Goal: Information Seeking & Learning: Learn about a topic

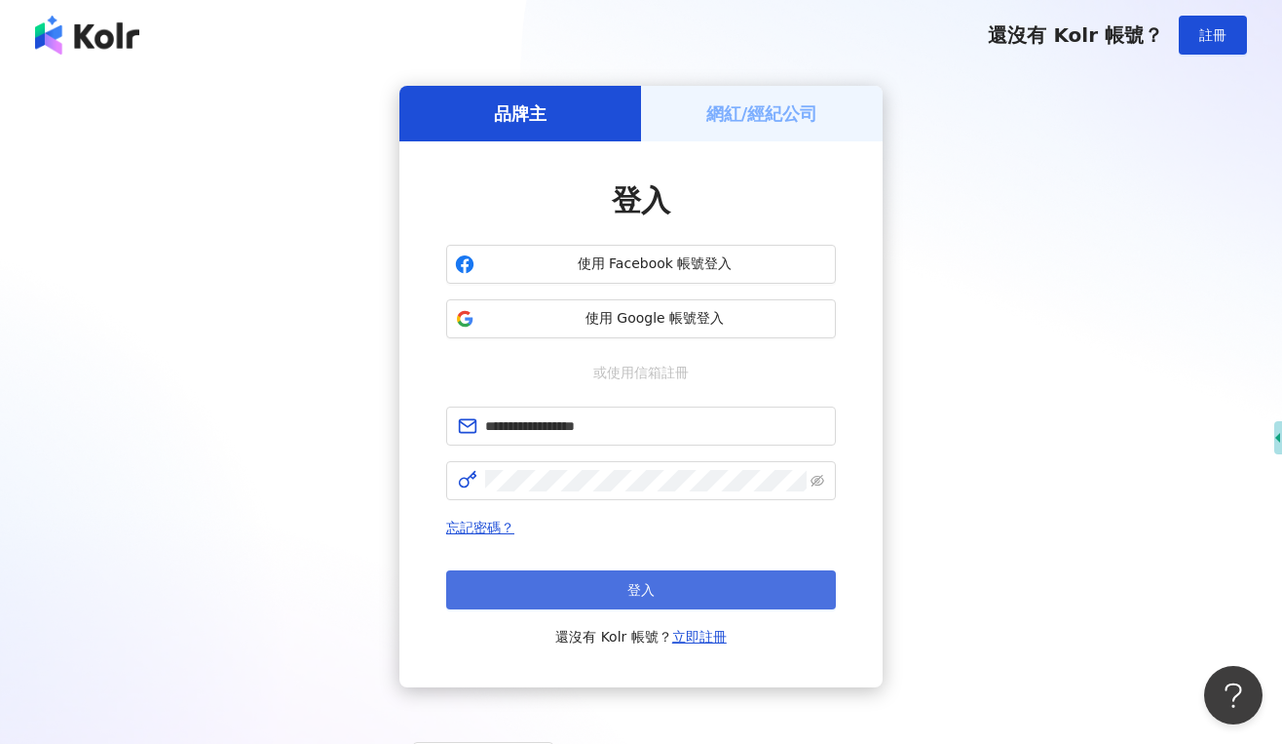
click at [672, 599] on button "登入" at bounding box center [641, 589] width 390 height 39
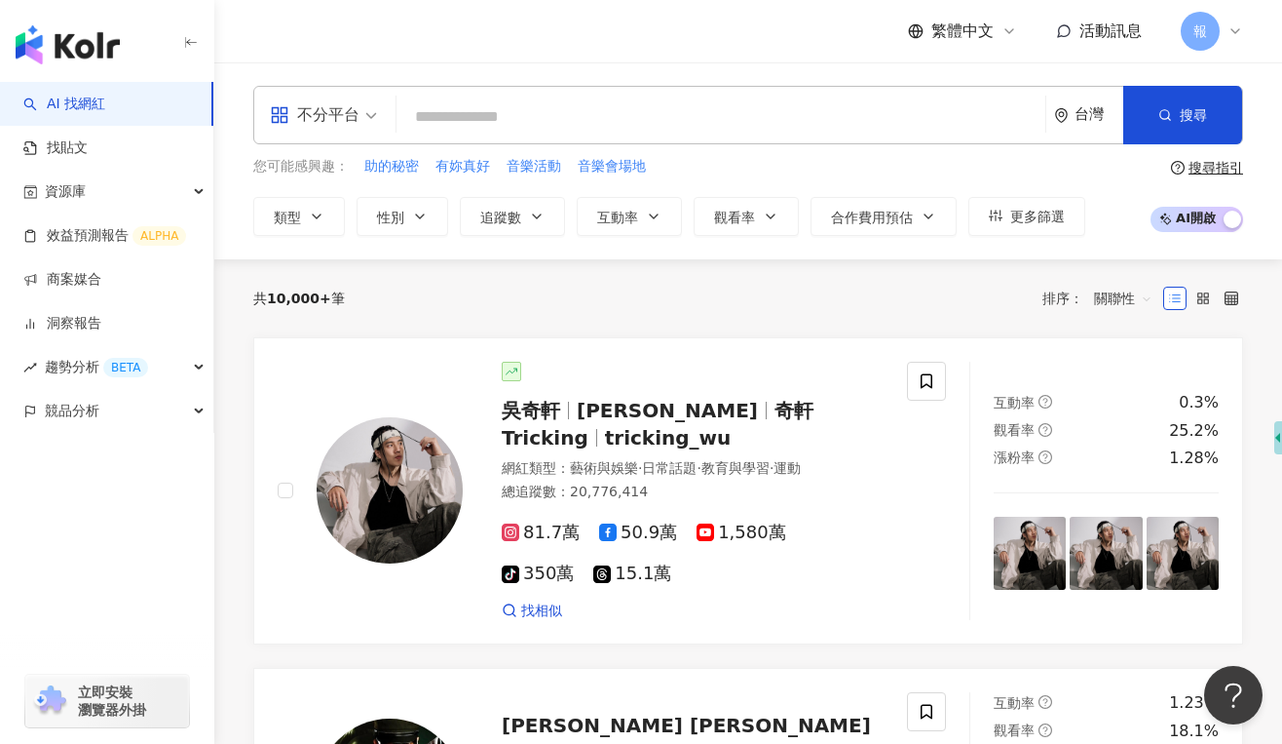
type input "*"
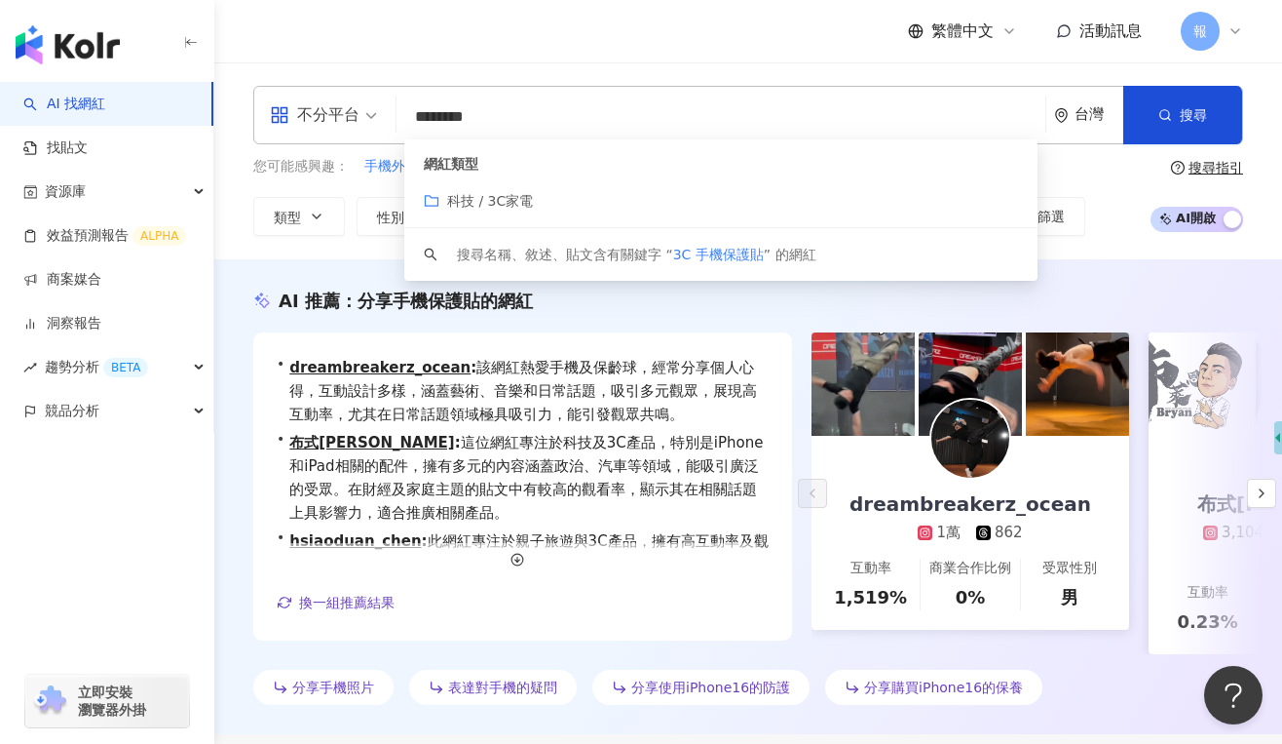
click at [450, 201] on span "科技 / 3C家電" at bounding box center [490, 201] width 86 height 16
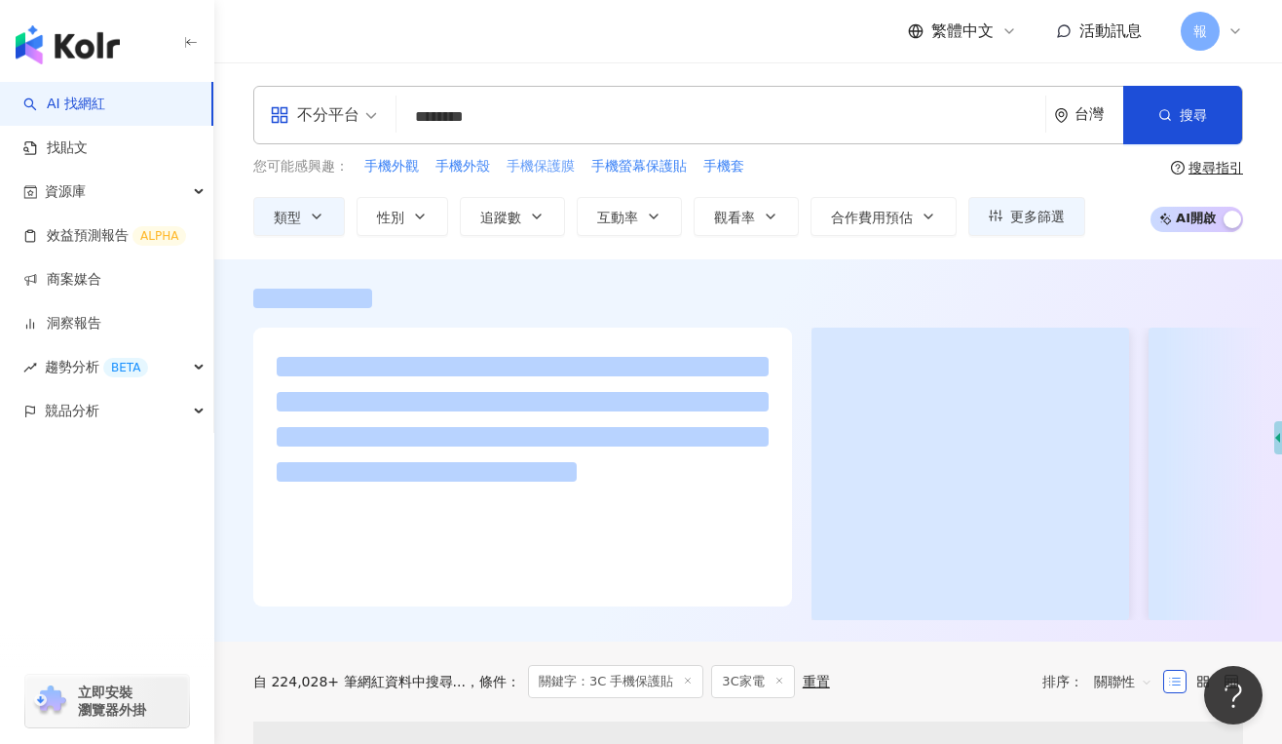
click at [550, 168] on span "手機保護膜" at bounding box center [541, 166] width 68 height 19
type input "*****"
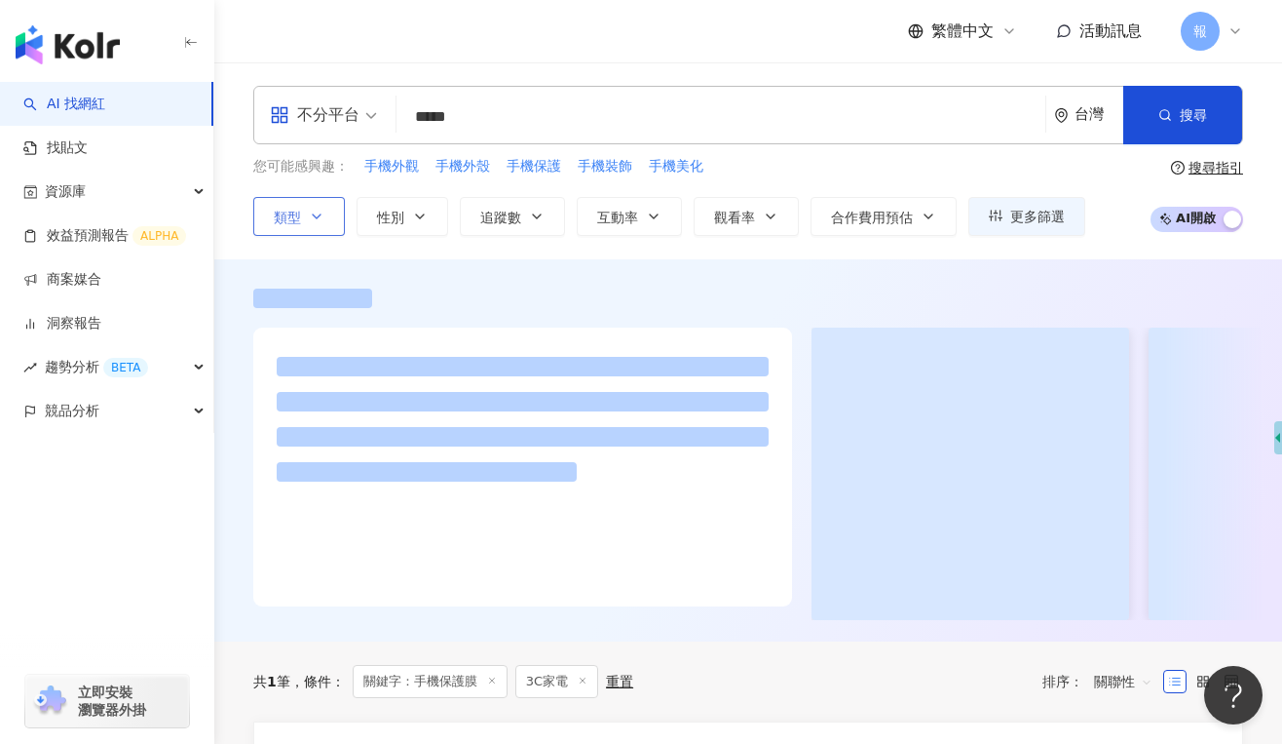
click at [316, 215] on icon "button" at bounding box center [317, 217] width 16 height 16
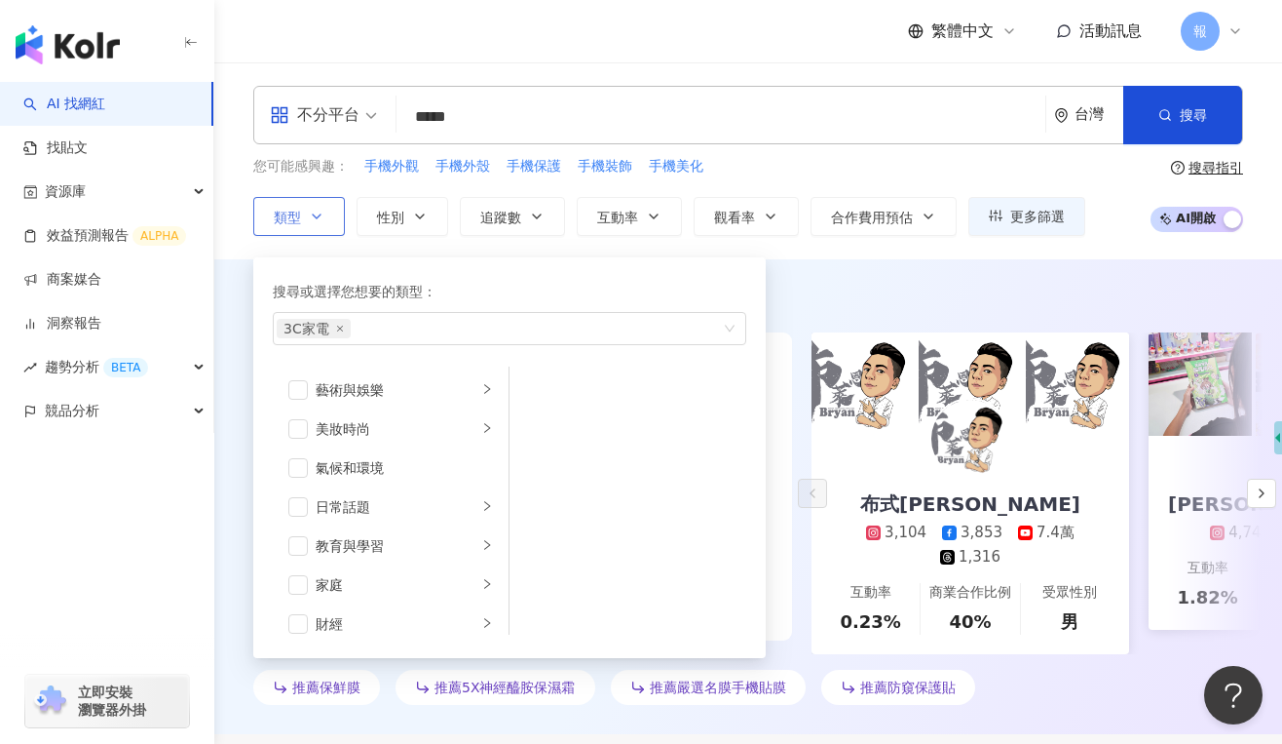
click at [316, 215] on icon "button" at bounding box center [317, 217] width 16 height 16
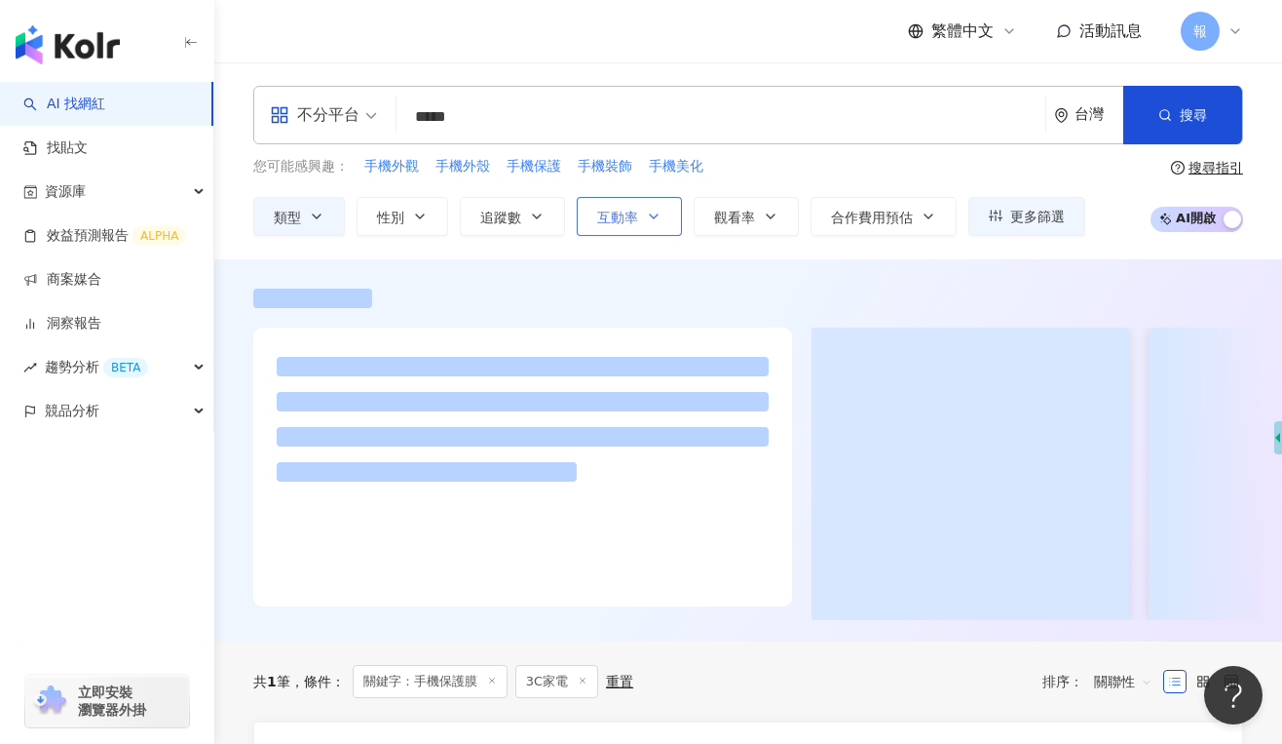
click at [663, 212] on button "互動率" at bounding box center [629, 216] width 105 height 39
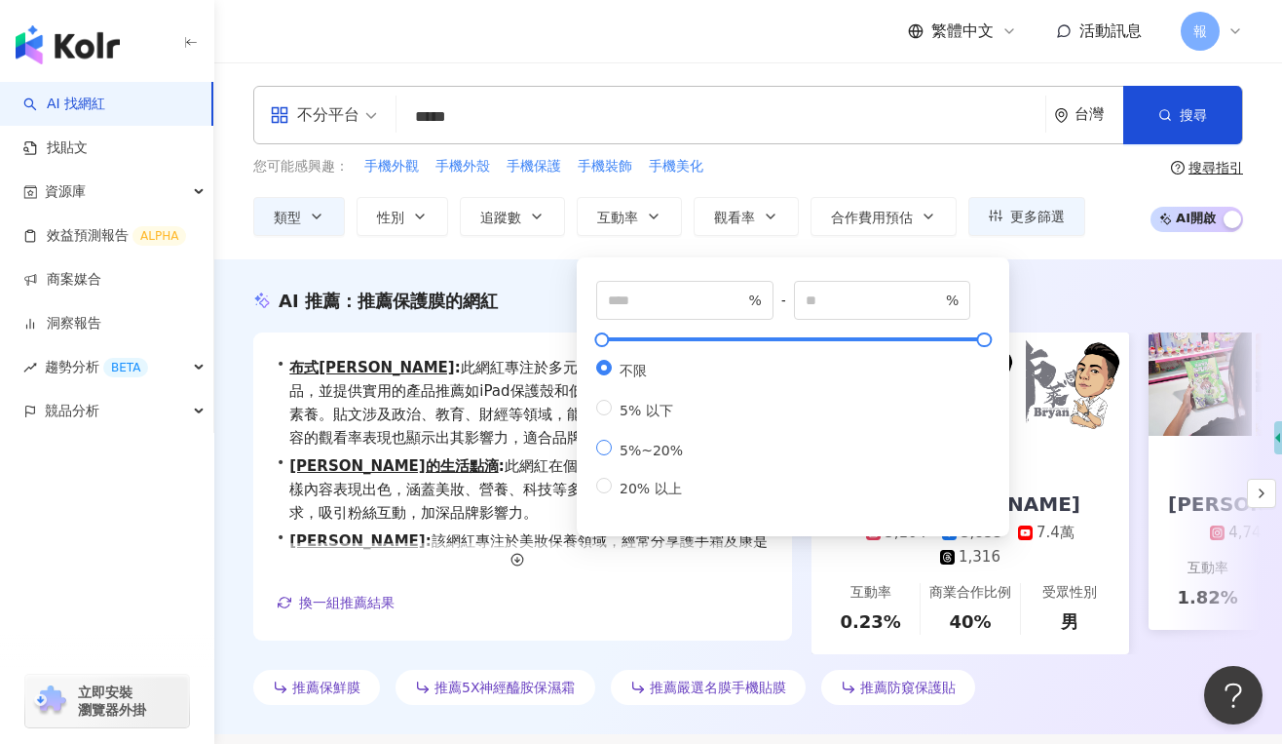
click at [651, 458] on span "5%~20%" at bounding box center [651, 450] width 79 height 16
type input "*"
type input "**"
click at [771, 219] on icon "button" at bounding box center [771, 217] width 16 height 16
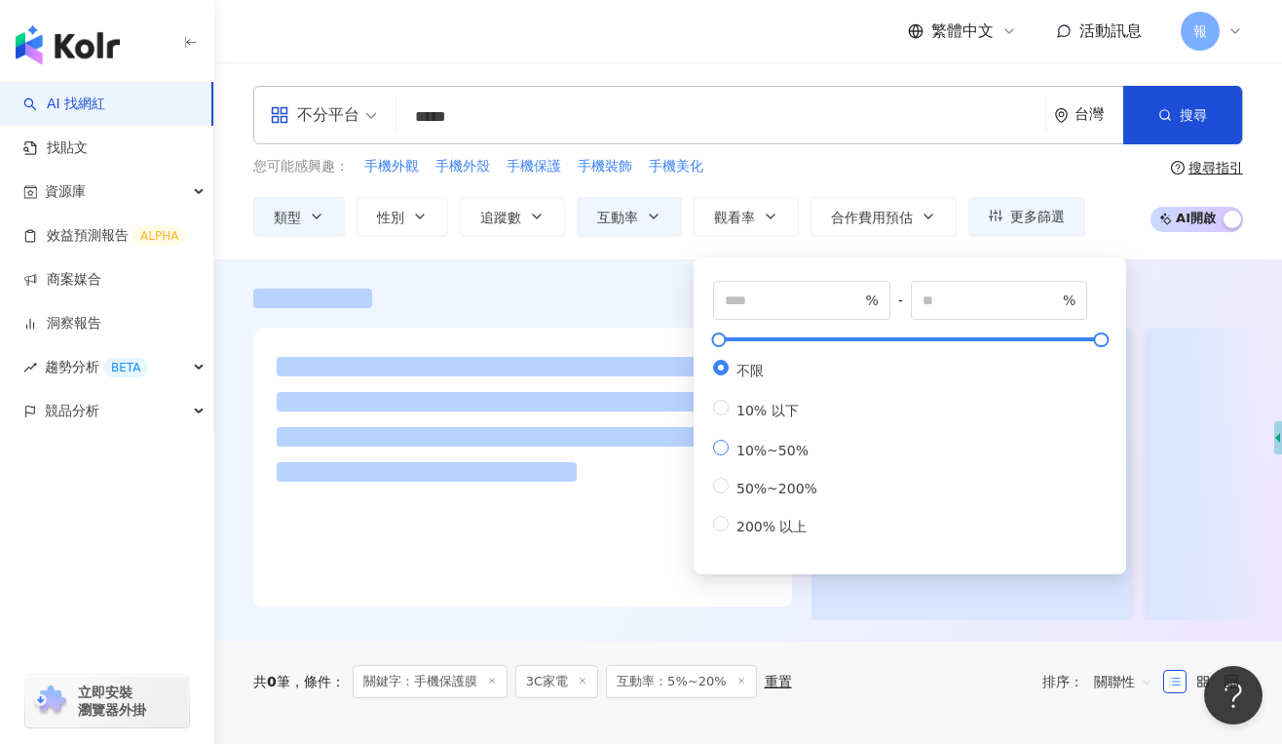
click at [769, 458] on span "10%~50%" at bounding box center [773, 450] width 88 height 16
type input "**"
click at [892, 206] on button "合作費用預估" at bounding box center [884, 216] width 146 height 39
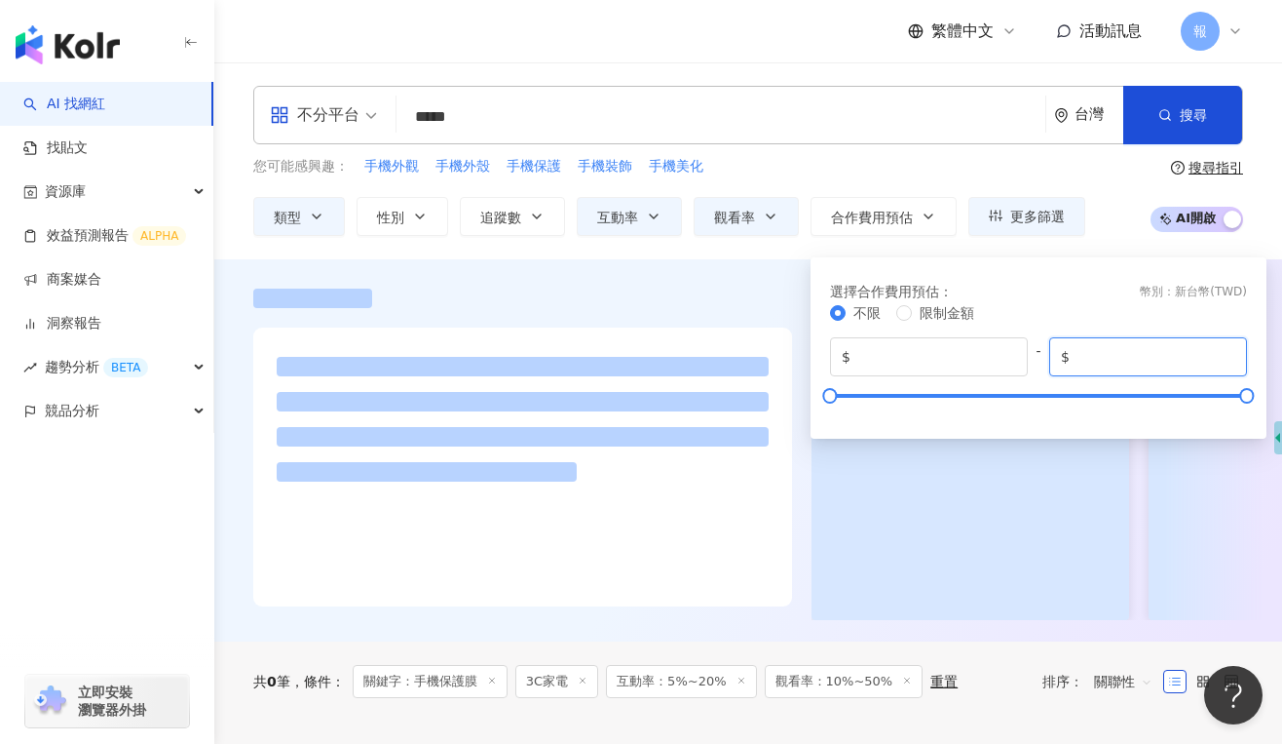
click at [1234, 365] on input "******" at bounding box center [1155, 356] width 162 height 21
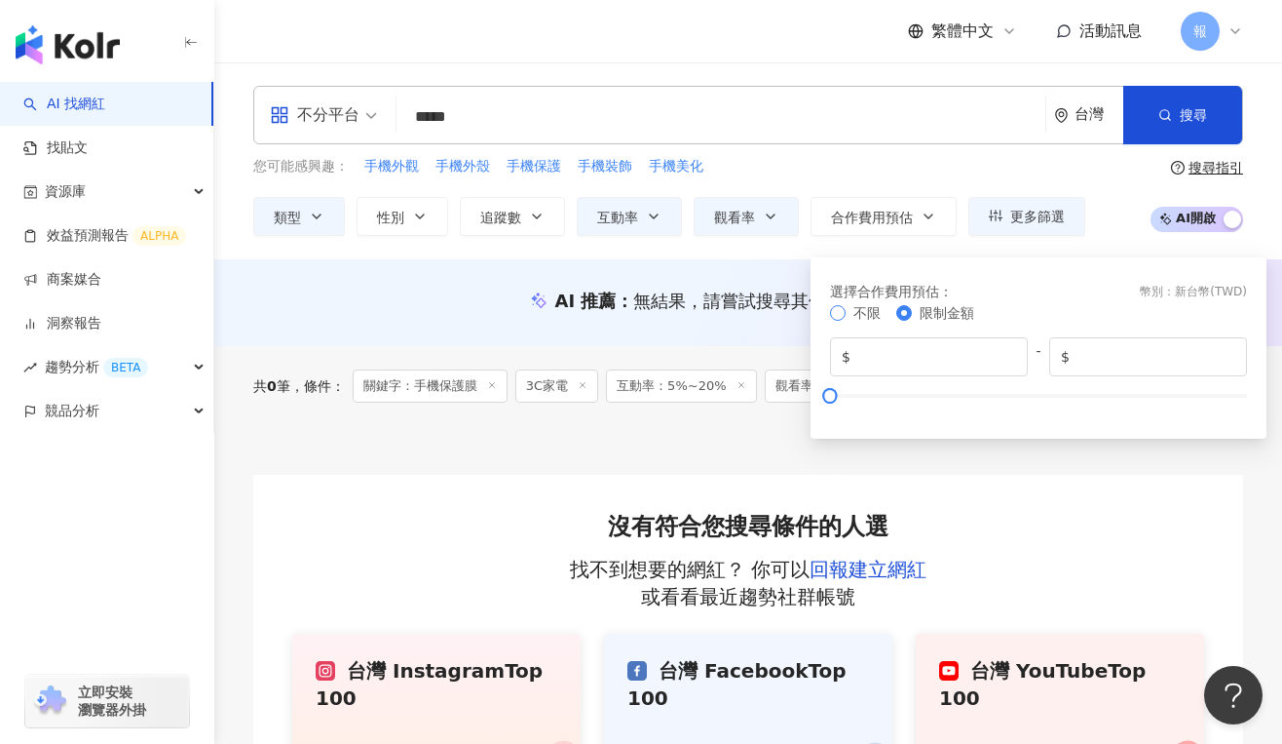
type input "*******"
click at [670, 442] on div at bounding box center [748, 450] width 990 height 49
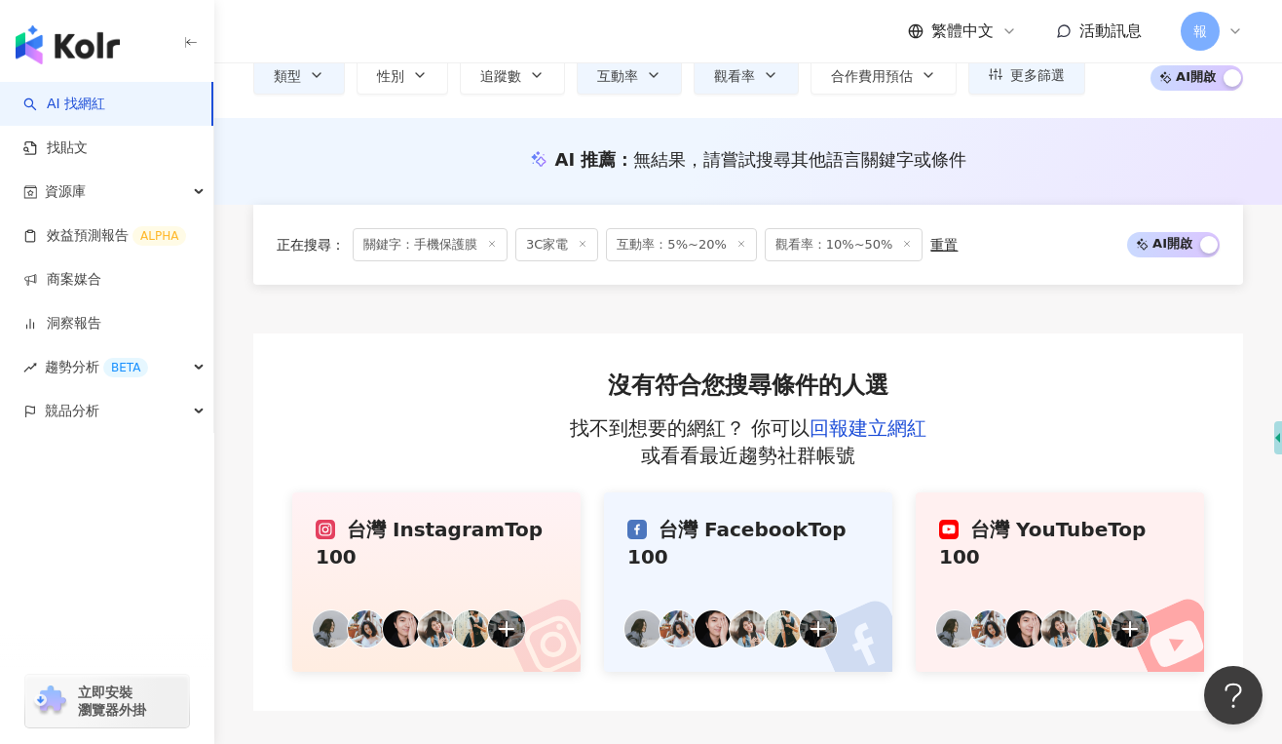
scroll to position [325, 0]
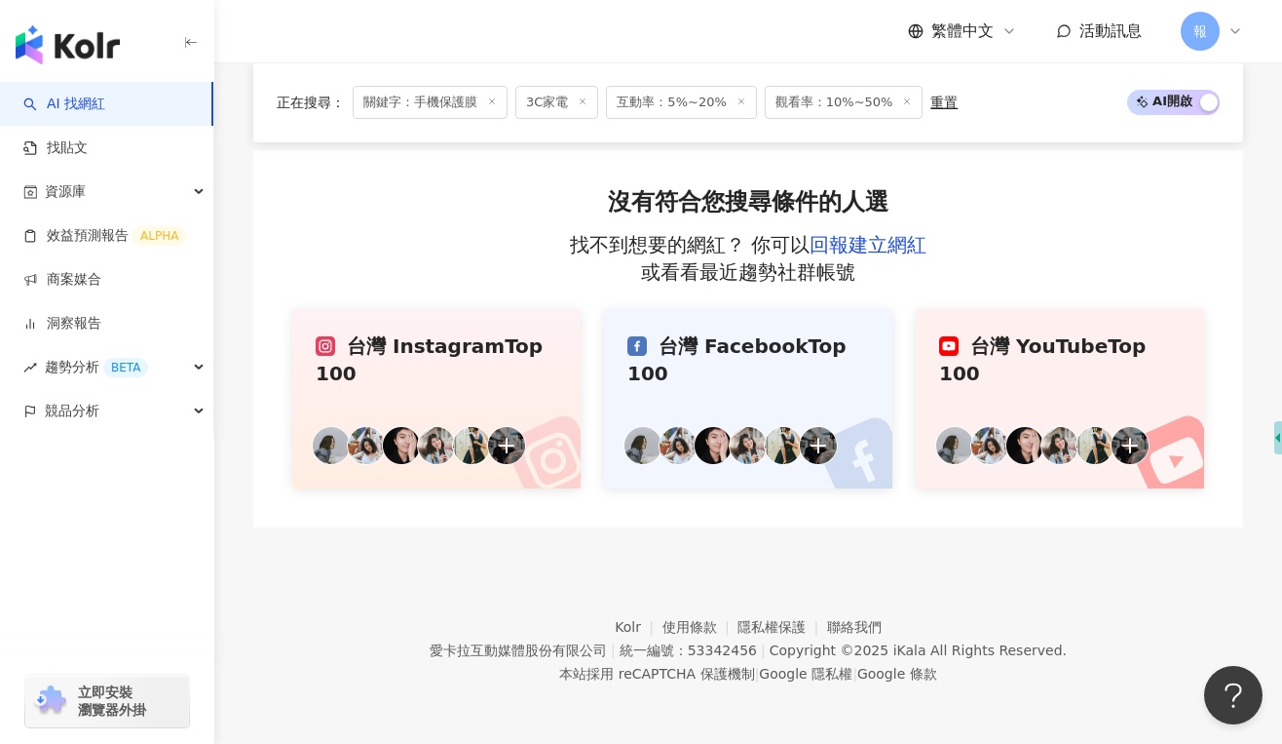
click at [369, 339] on div "台灣 Instagram Top 100" at bounding box center [437, 359] width 242 height 55
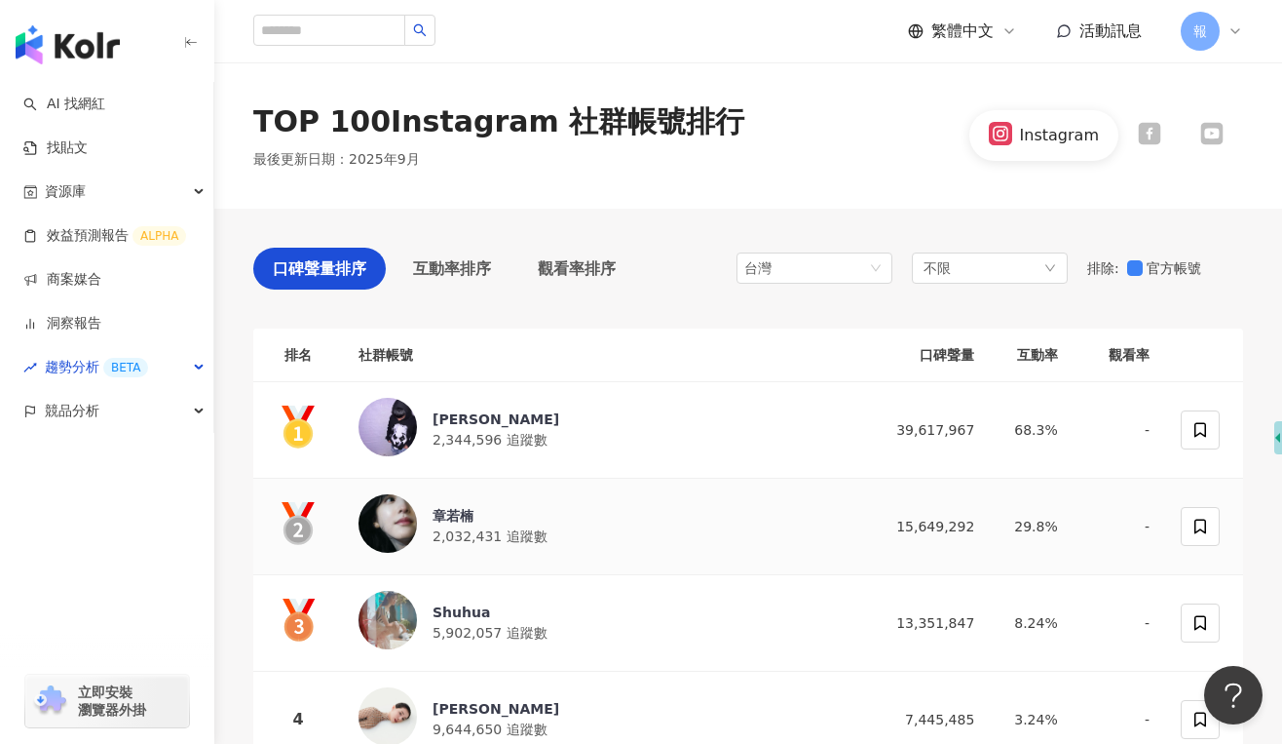
click at [639, 545] on div "章若楠 2,032,431 追蹤數" at bounding box center [608, 526] width 499 height 64
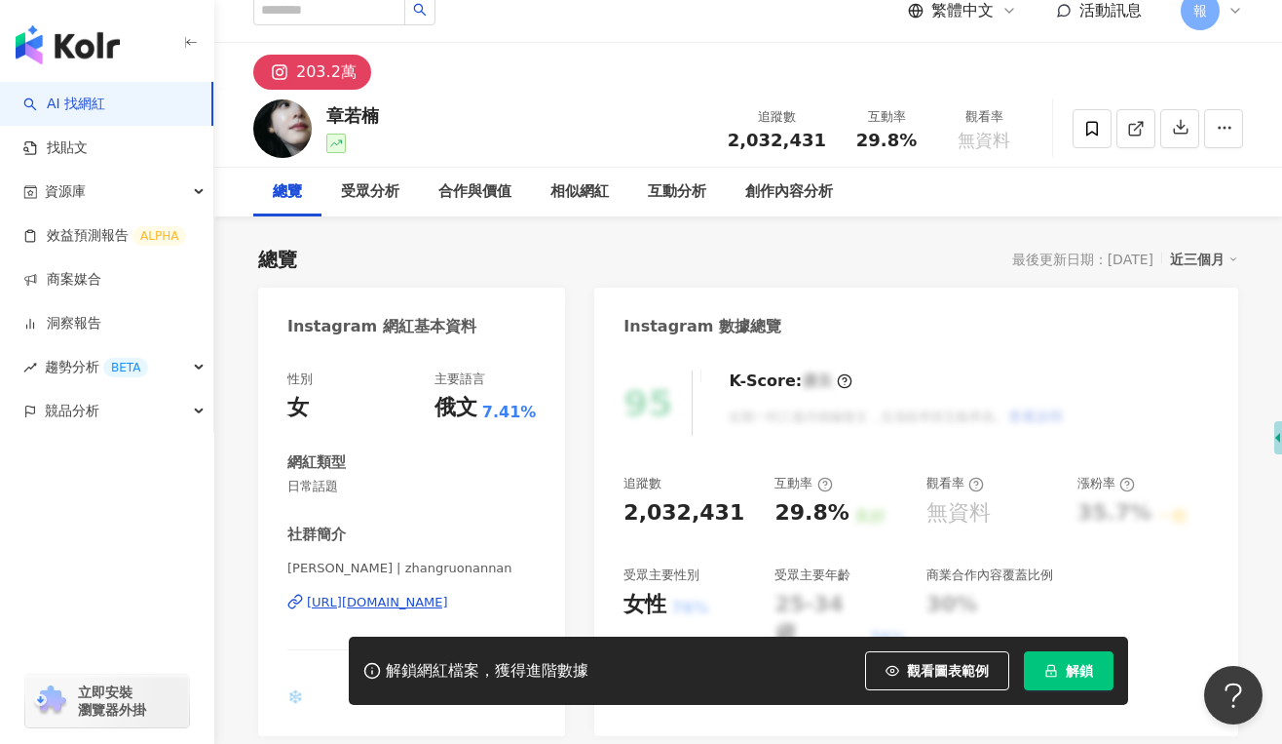
scroll to position [21, 0]
click at [99, 96] on link "AI 找網紅" at bounding box center [64, 104] width 82 height 19
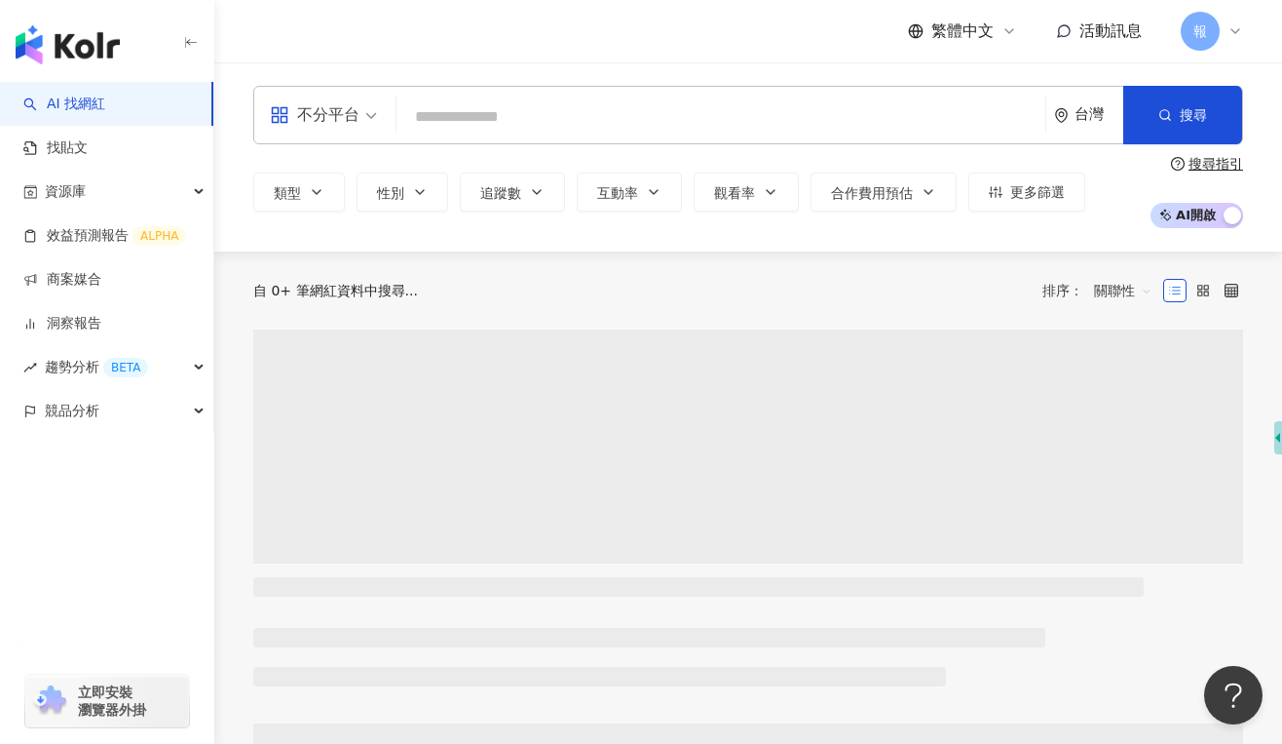
click at [456, 115] on input "search" at bounding box center [720, 116] width 633 height 37
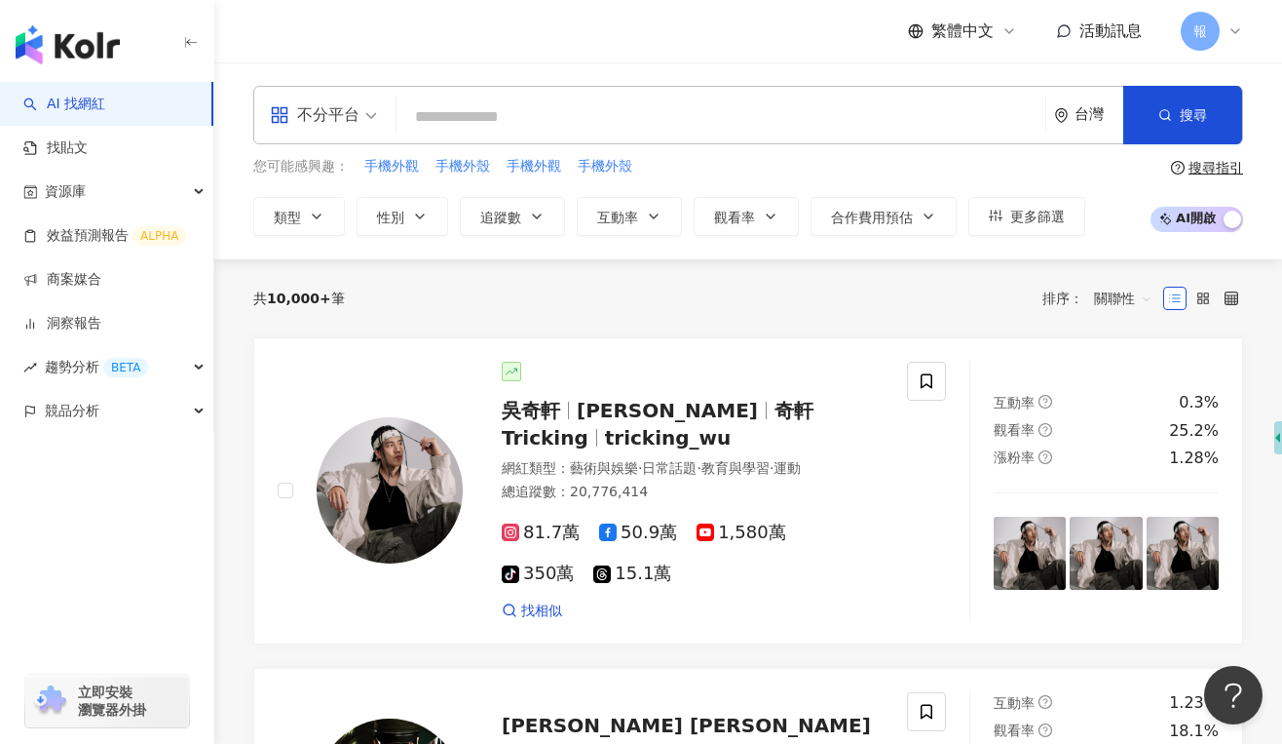
type input "*"
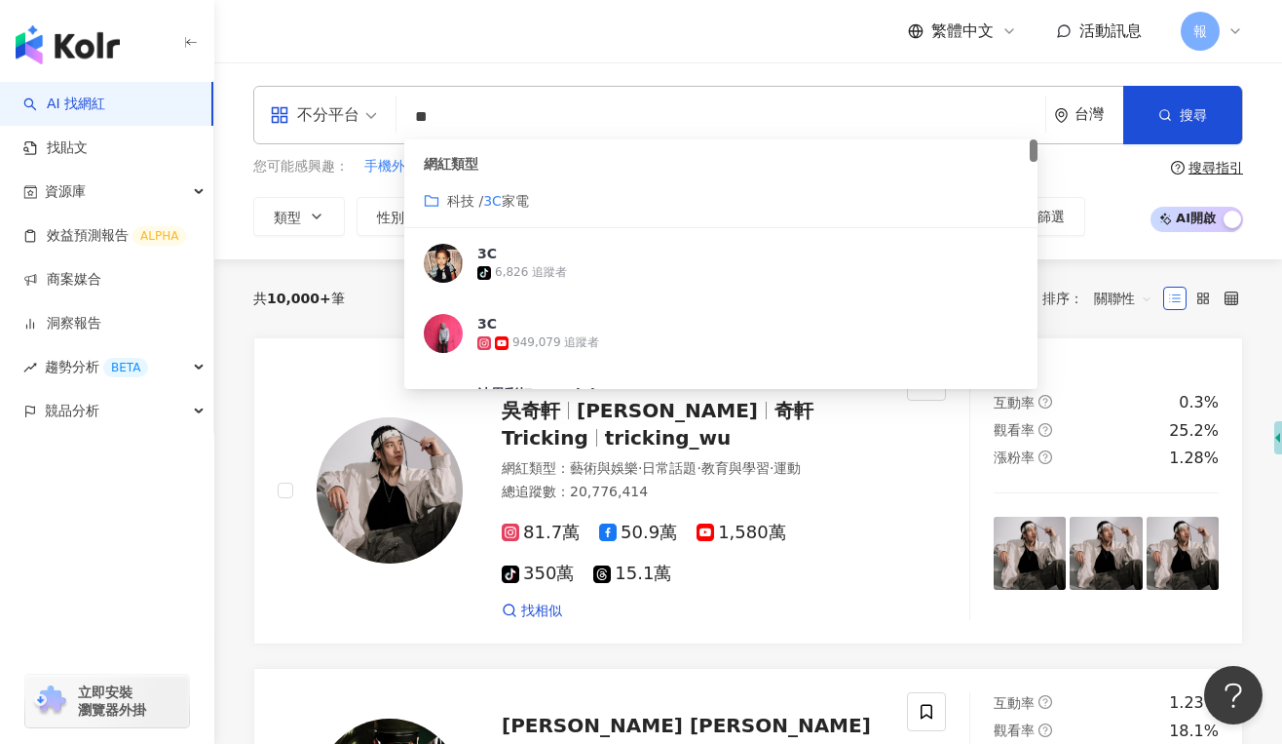
click at [518, 201] on span "家電" at bounding box center [515, 201] width 27 height 16
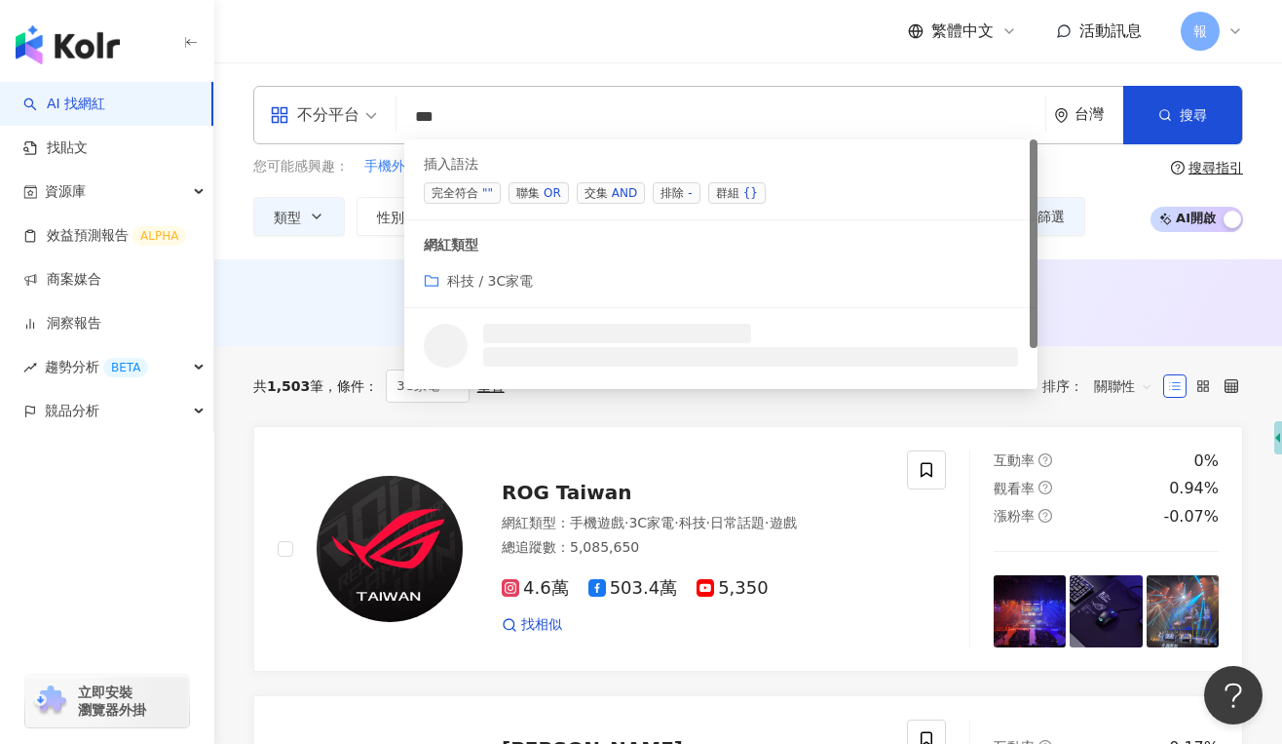
click at [367, 120] on span "不分平台" at bounding box center [323, 114] width 107 height 31
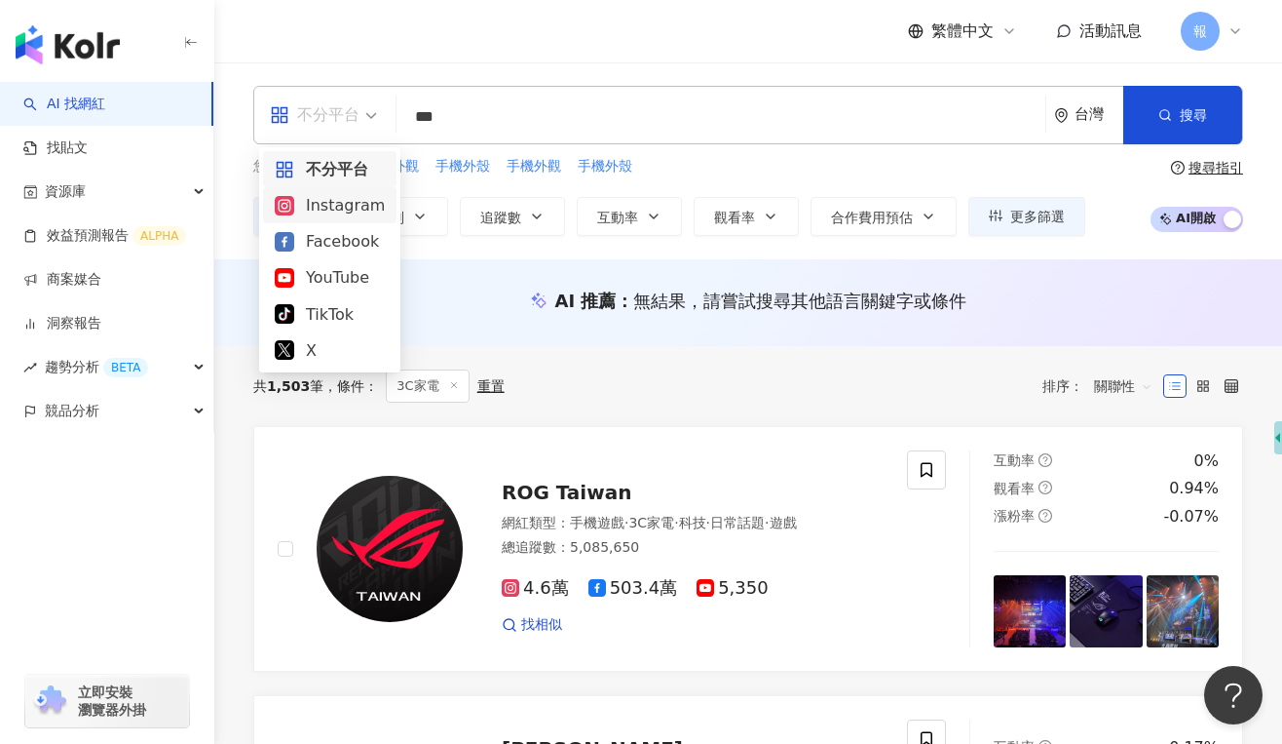
click at [349, 206] on div "Instagram" at bounding box center [330, 205] width 110 height 24
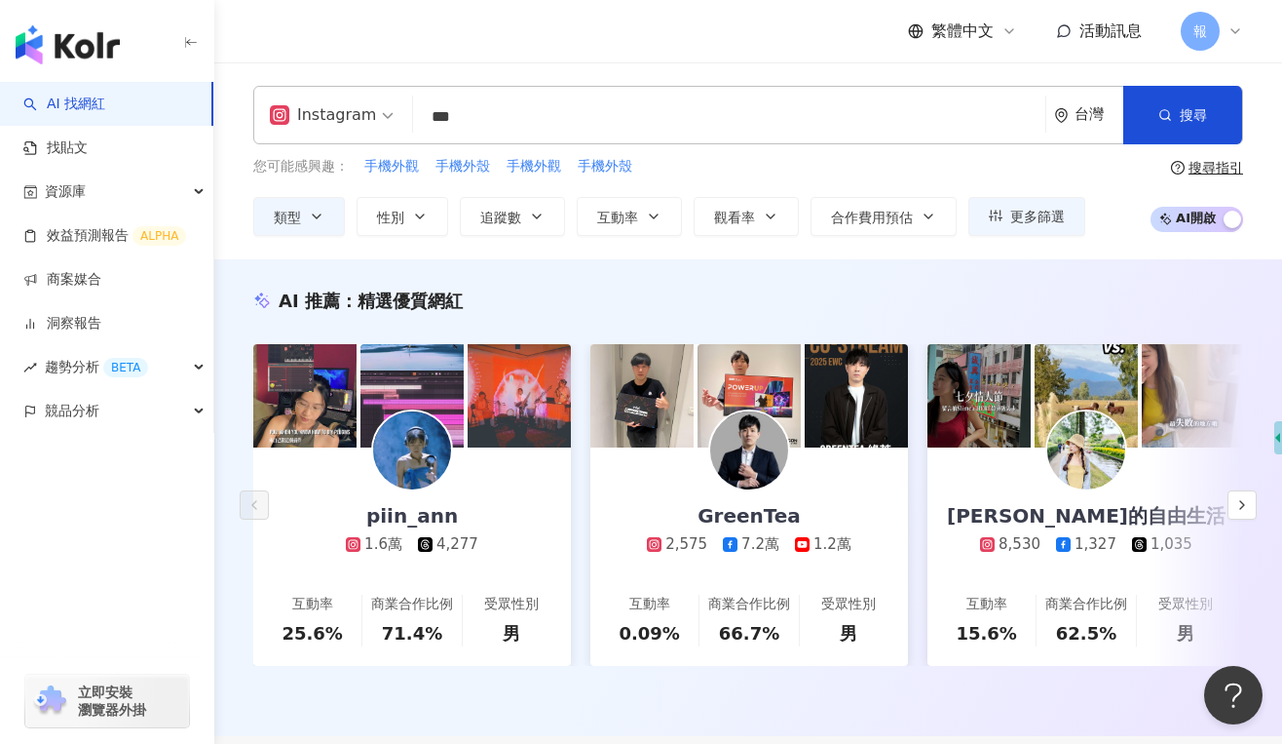
click at [459, 101] on input "**" at bounding box center [729, 116] width 617 height 37
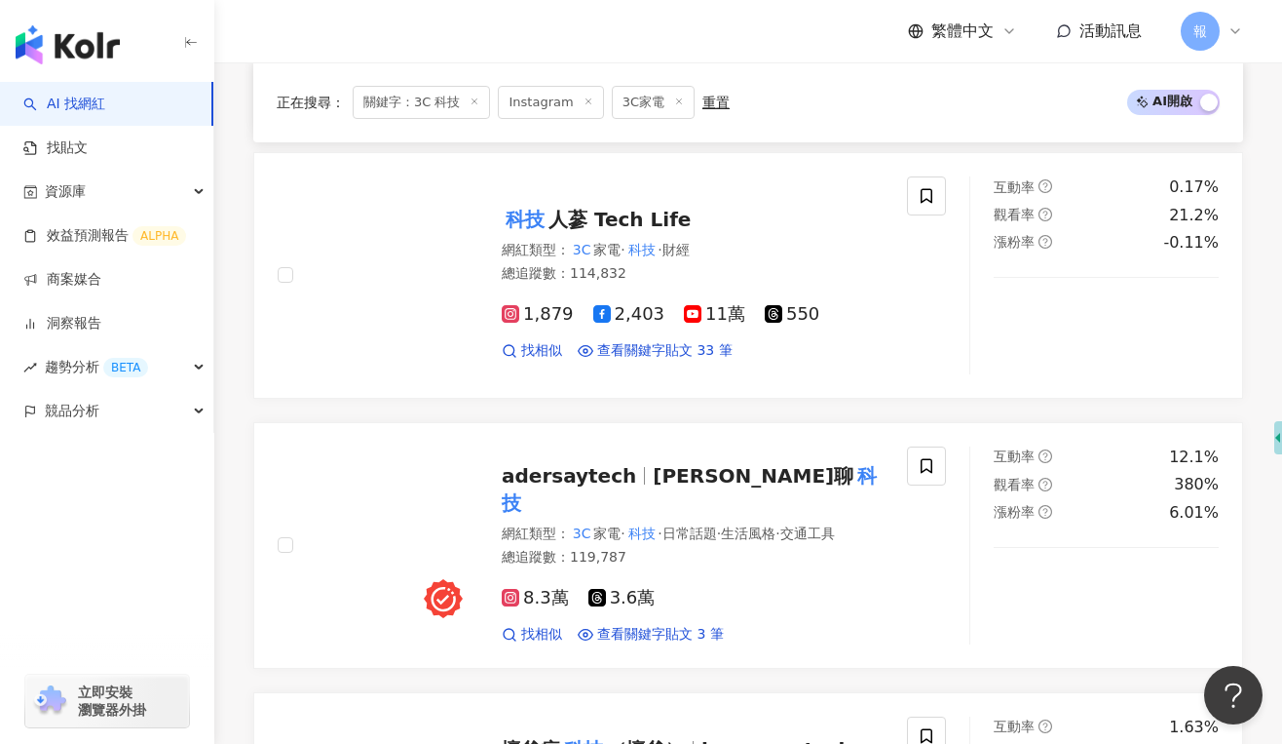
scroll to position [1158, 0]
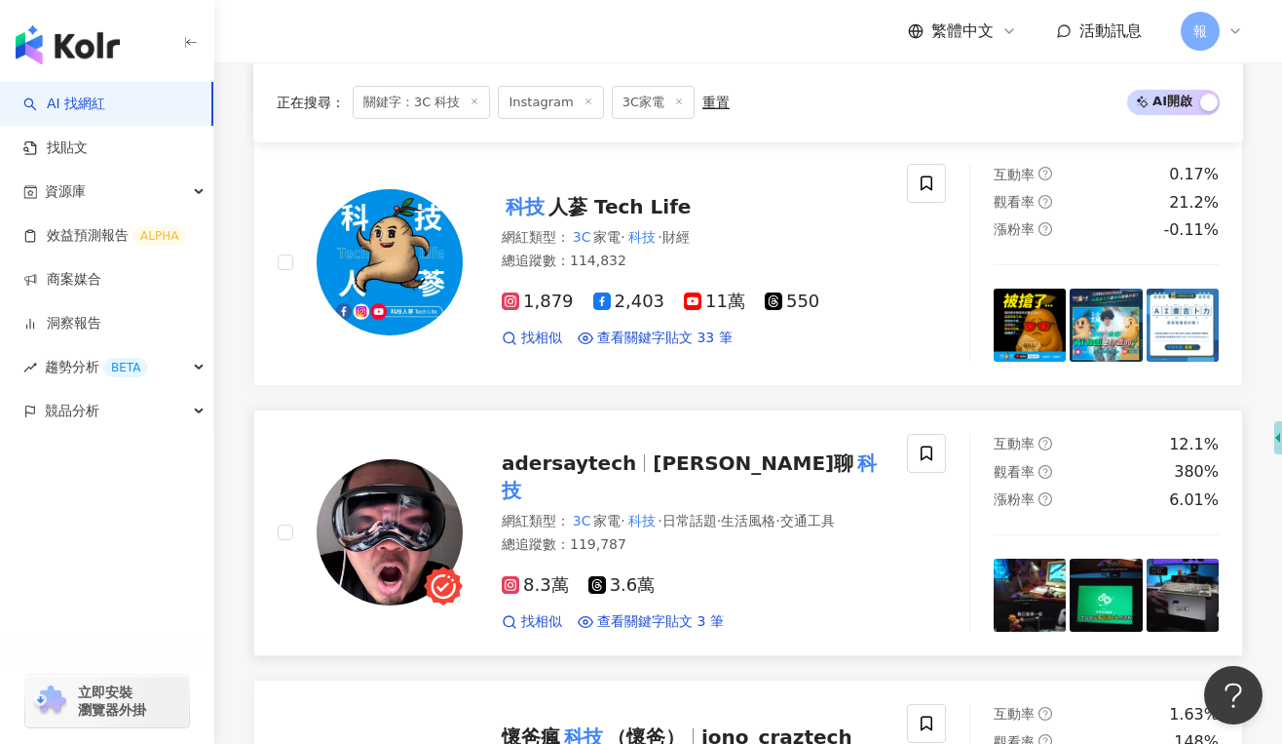
click at [547, 475] on span "adersaytech" at bounding box center [569, 462] width 134 height 23
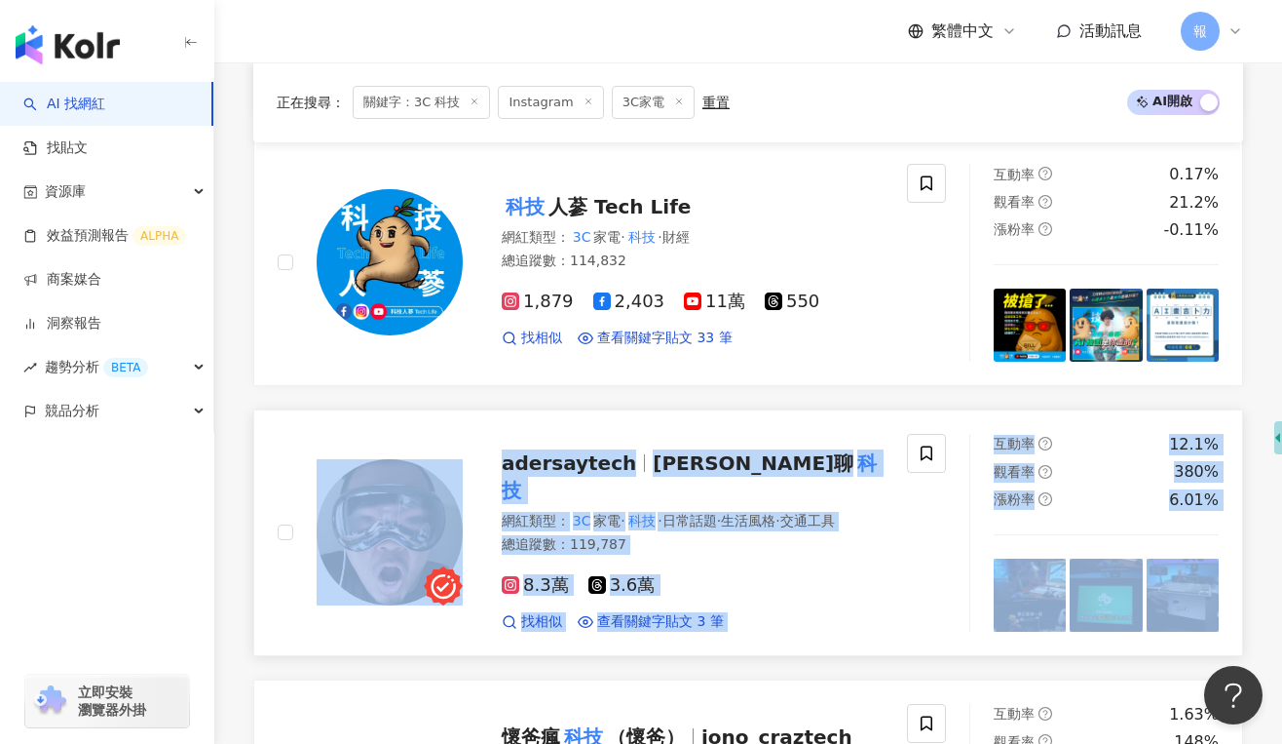
click at [448, 423] on link "adersaytech Ted聊 科技 網紅類型 ： 3C 家電 · 科技 · 日常話題 · 生活風格 · 交通工具 總追蹤數 ： 119,787 8.3萬 …" at bounding box center [748, 532] width 990 height 247
click at [876, 271] on div "網紅類型 ： 3C 家電 · 科技 · 財經 總追蹤數 ： 114,832" at bounding box center [693, 252] width 382 height 48
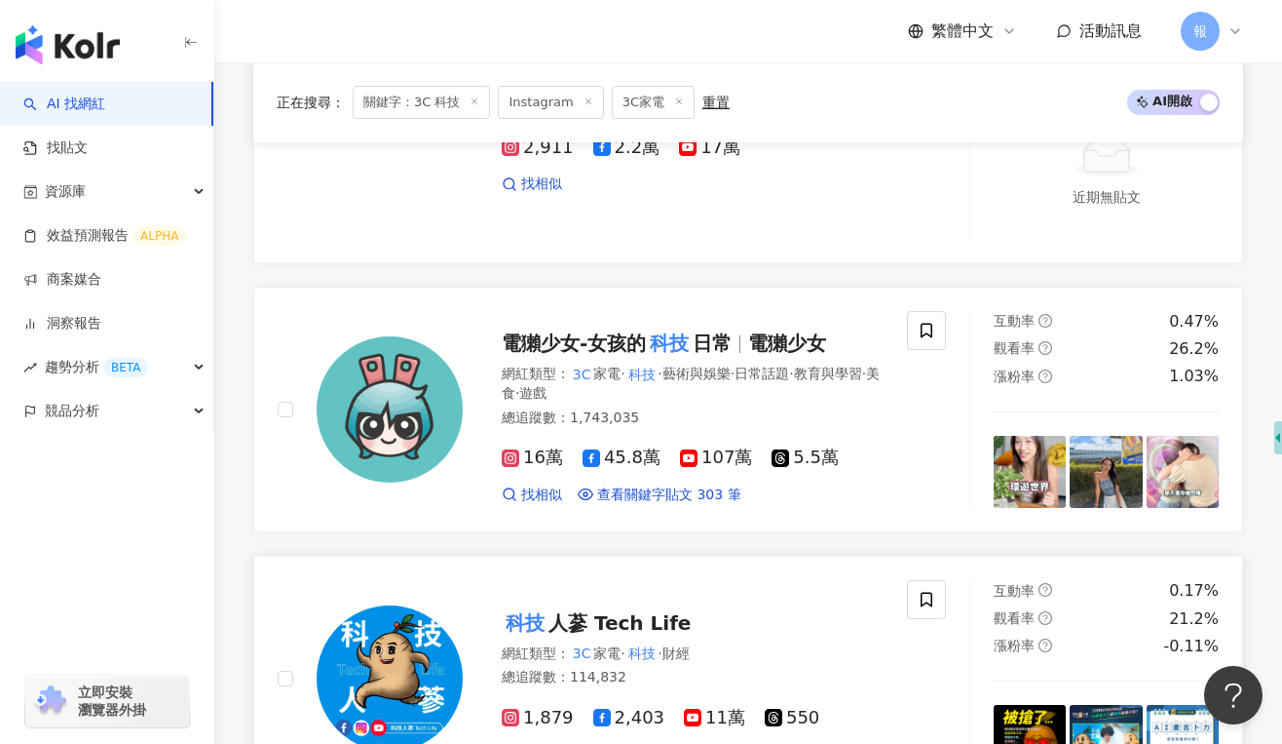
scroll to position [0, 0]
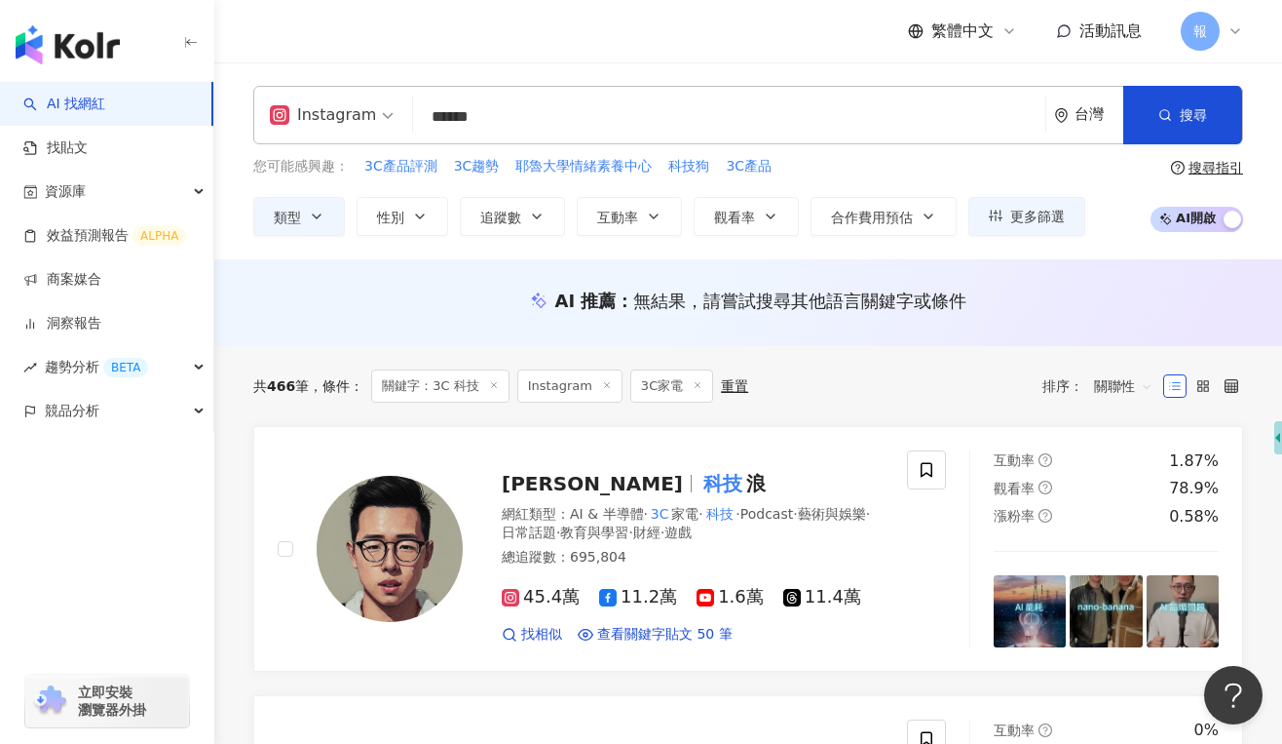
click at [498, 125] on input "*****" at bounding box center [729, 116] width 617 height 37
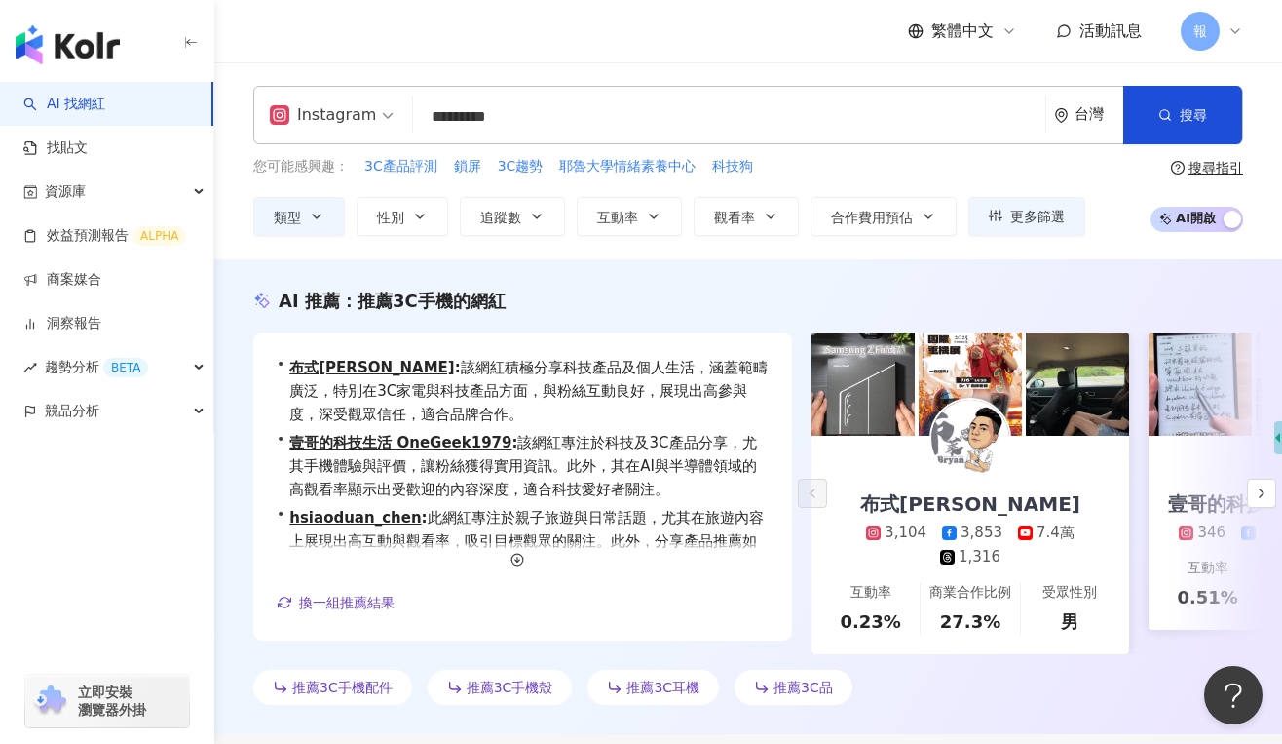
type input "*********"
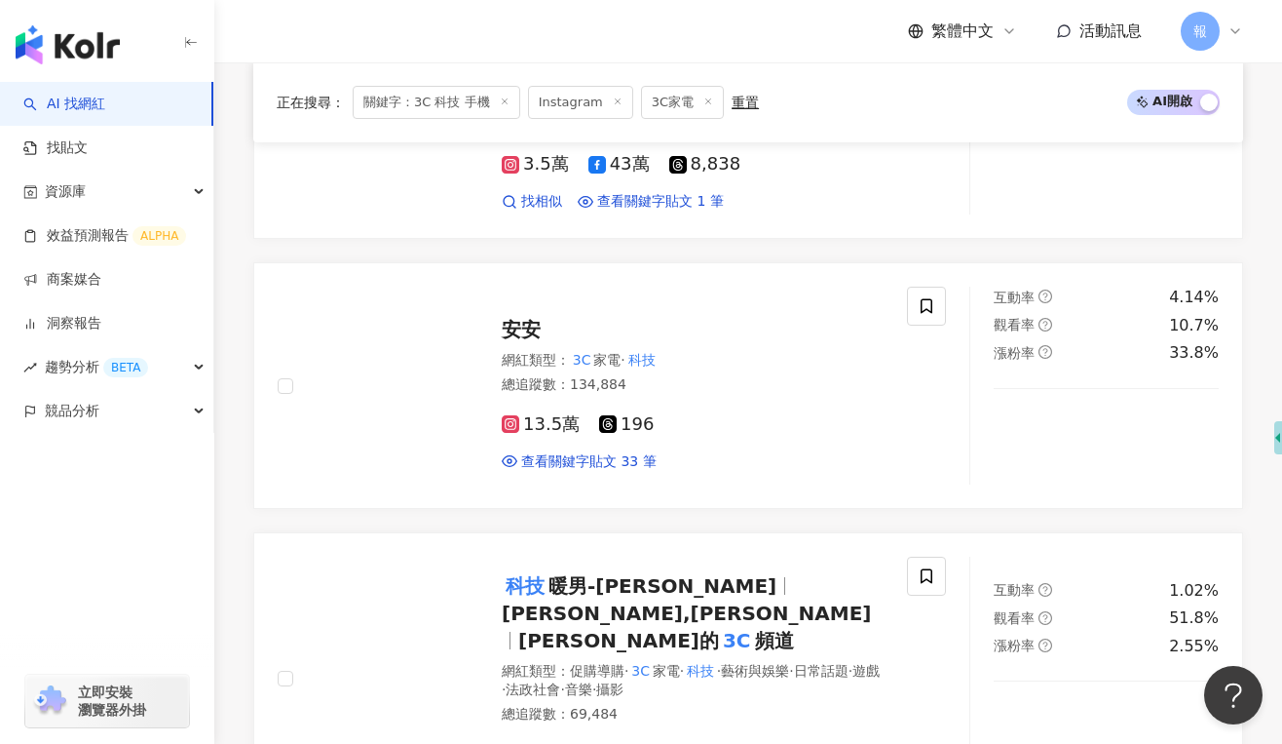
scroll to position [3527, 0]
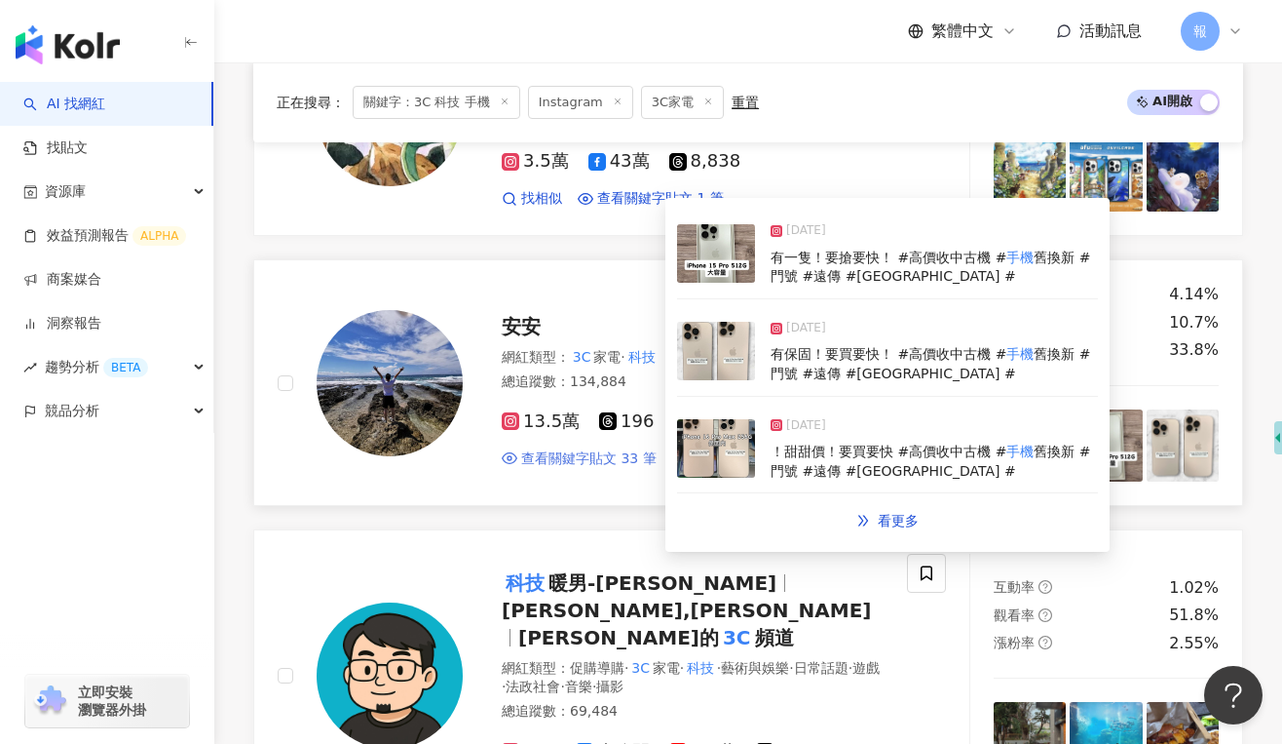
click at [560, 449] on span "查看關鍵字貼文 33 筆" at bounding box center [588, 458] width 135 height 19
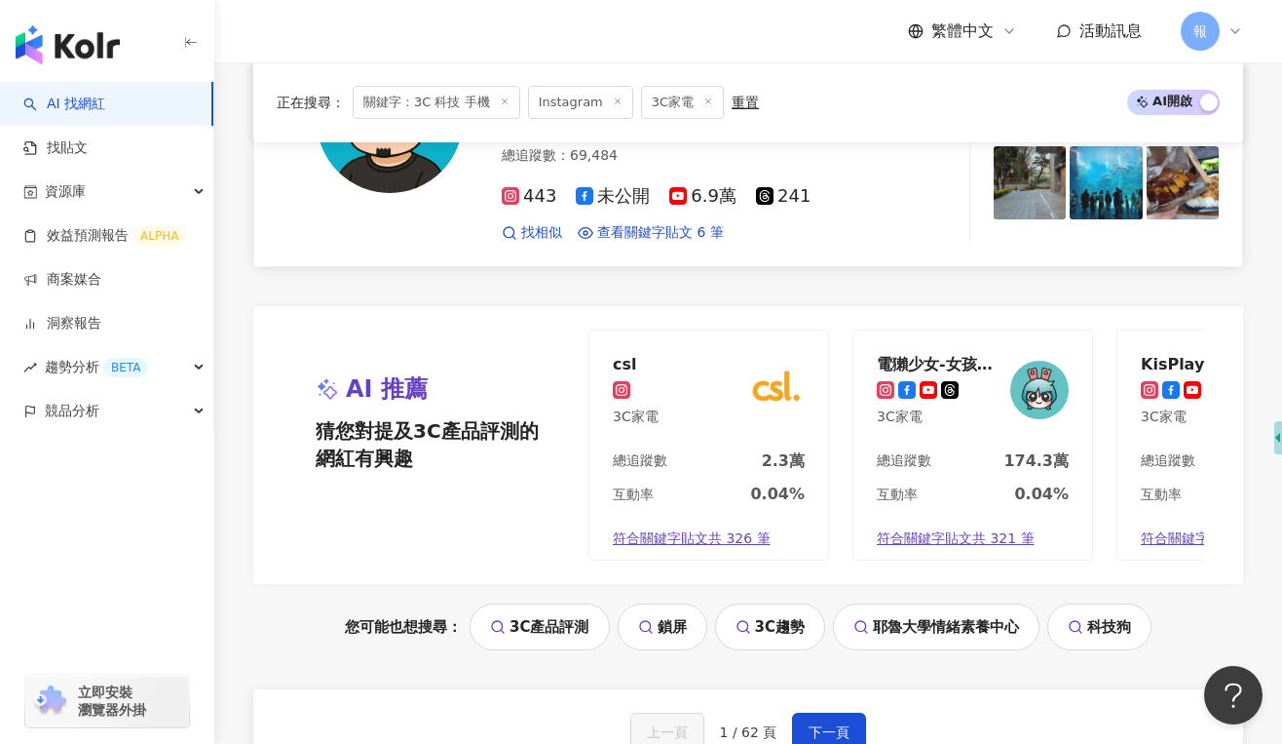
scroll to position [4322, 0]
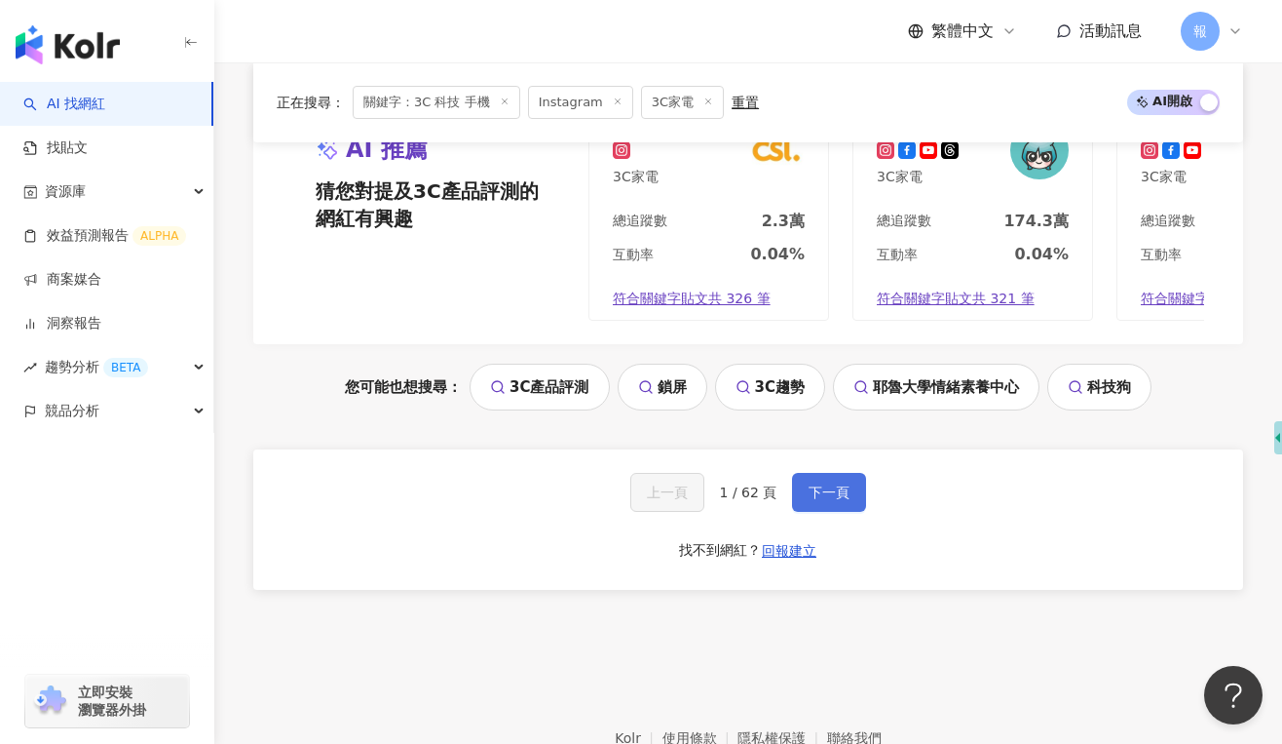
click at [816, 484] on span "下一頁" at bounding box center [829, 492] width 41 height 16
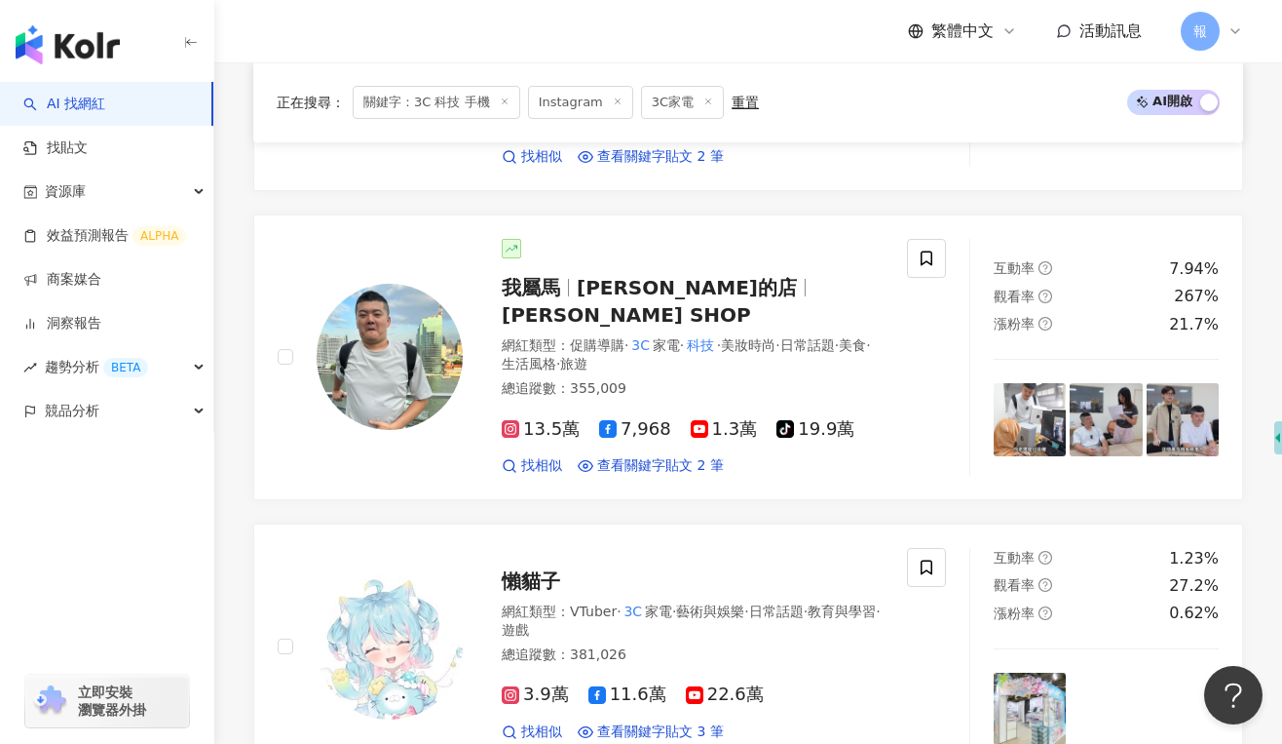
scroll to position [1793, 0]
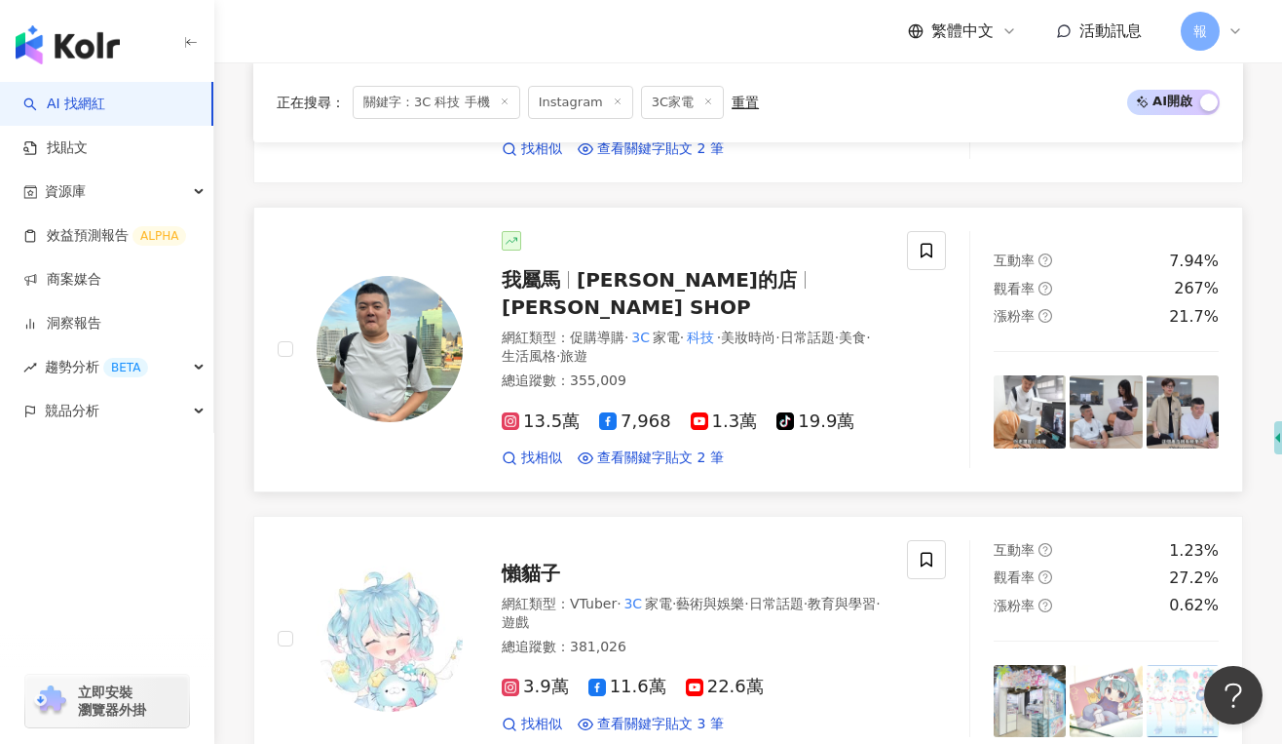
click at [595, 268] on span "馬丁的店" at bounding box center [687, 279] width 220 height 23
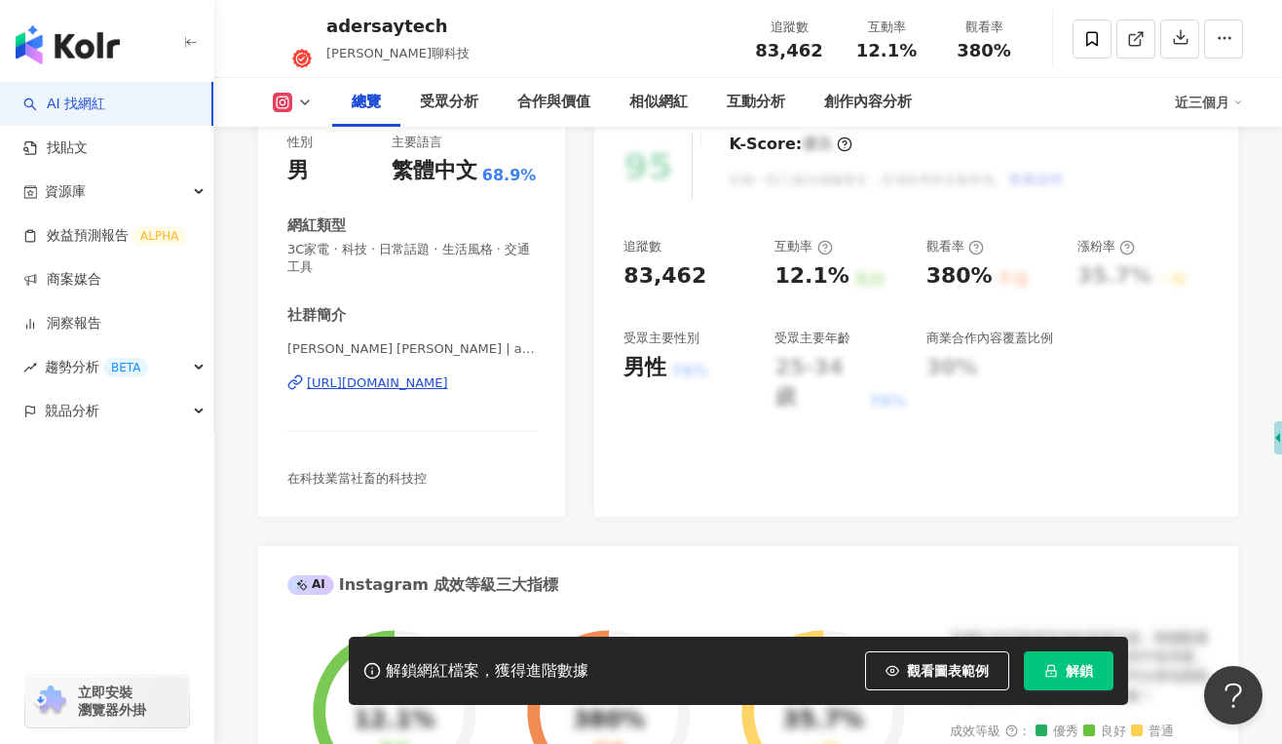
scroll to position [142, 0]
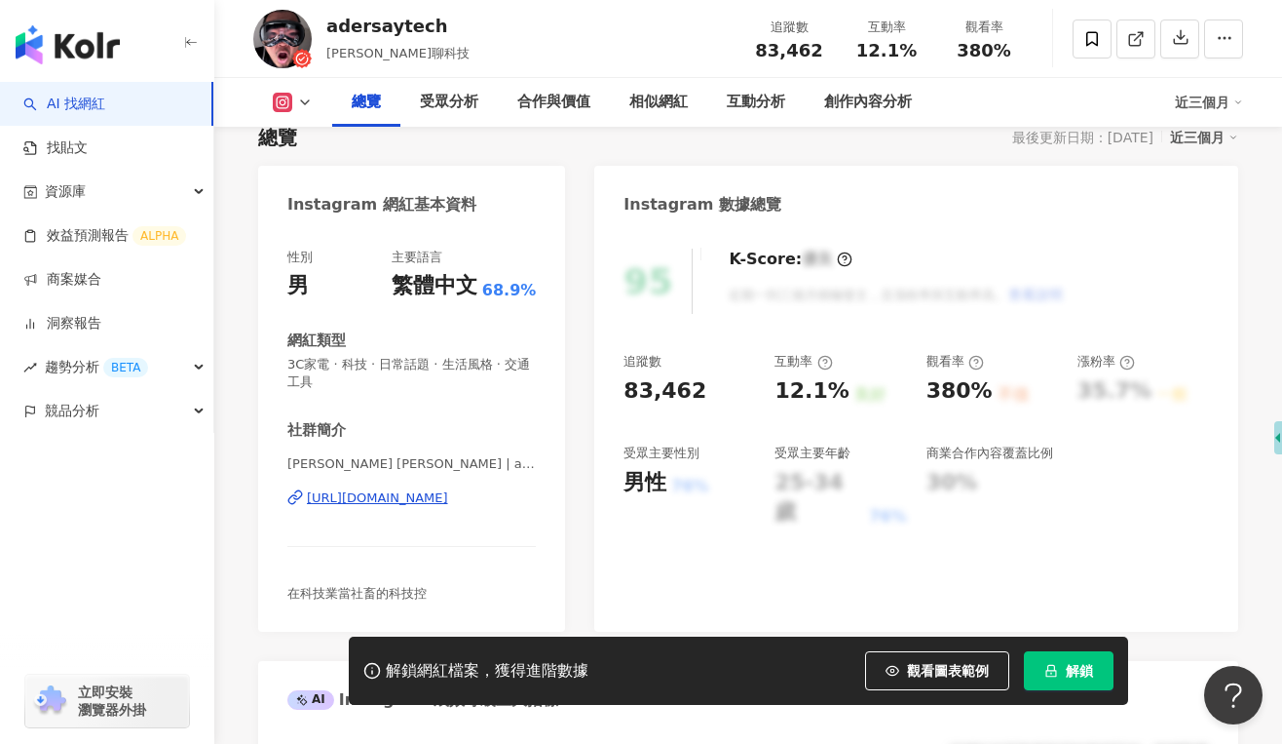
click at [283, 102] on icon at bounding box center [283, 102] width 4 height 4
click at [297, 136] on button "Instagram" at bounding box center [323, 138] width 117 height 27
click at [287, 100] on rect at bounding box center [284, 103] width 16 height 15
click at [317, 136] on button "Instagram" at bounding box center [323, 138] width 117 height 27
drag, startPoint x: 325, startPoint y: 28, endPoint x: 433, endPoint y: 20, distance: 108.5
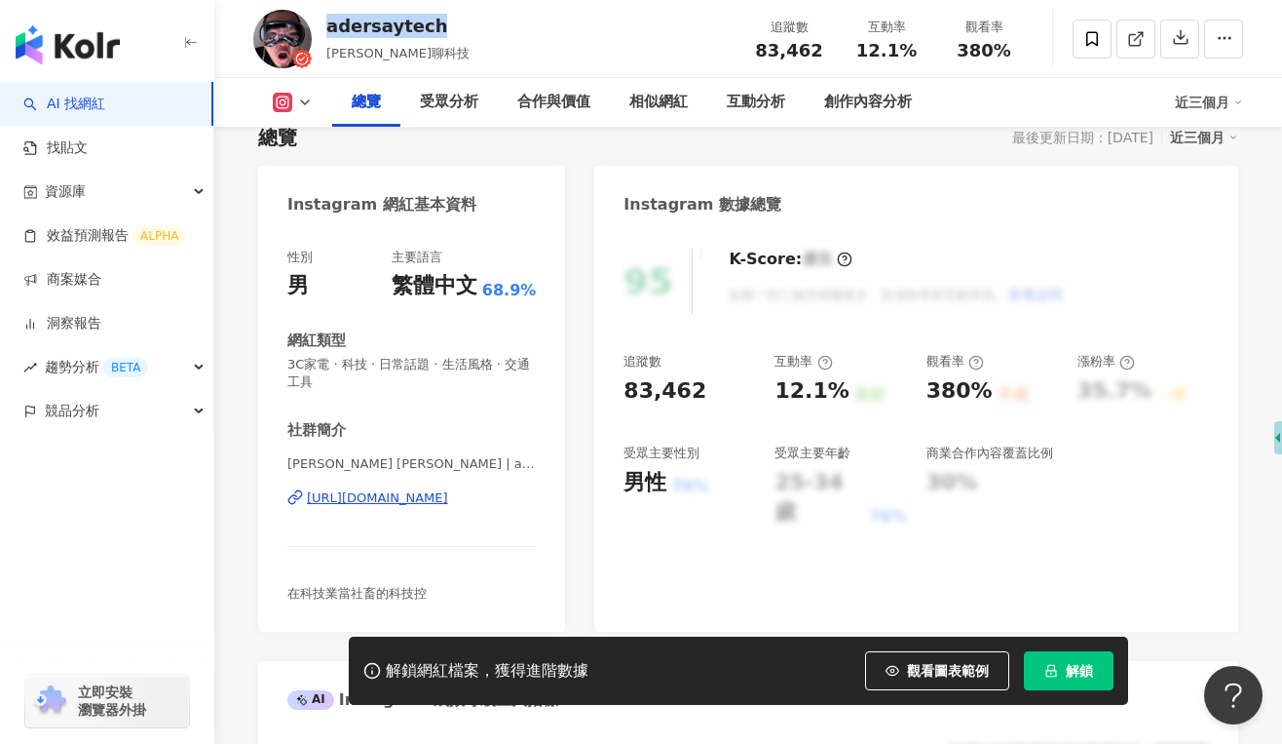
click at [433, 20] on div "adersaytech Ted聊科技 追蹤數 83,462 互動率 12.1% 觀看率 380%" at bounding box center [748, 38] width 1068 height 77
copy div "adersaytech"
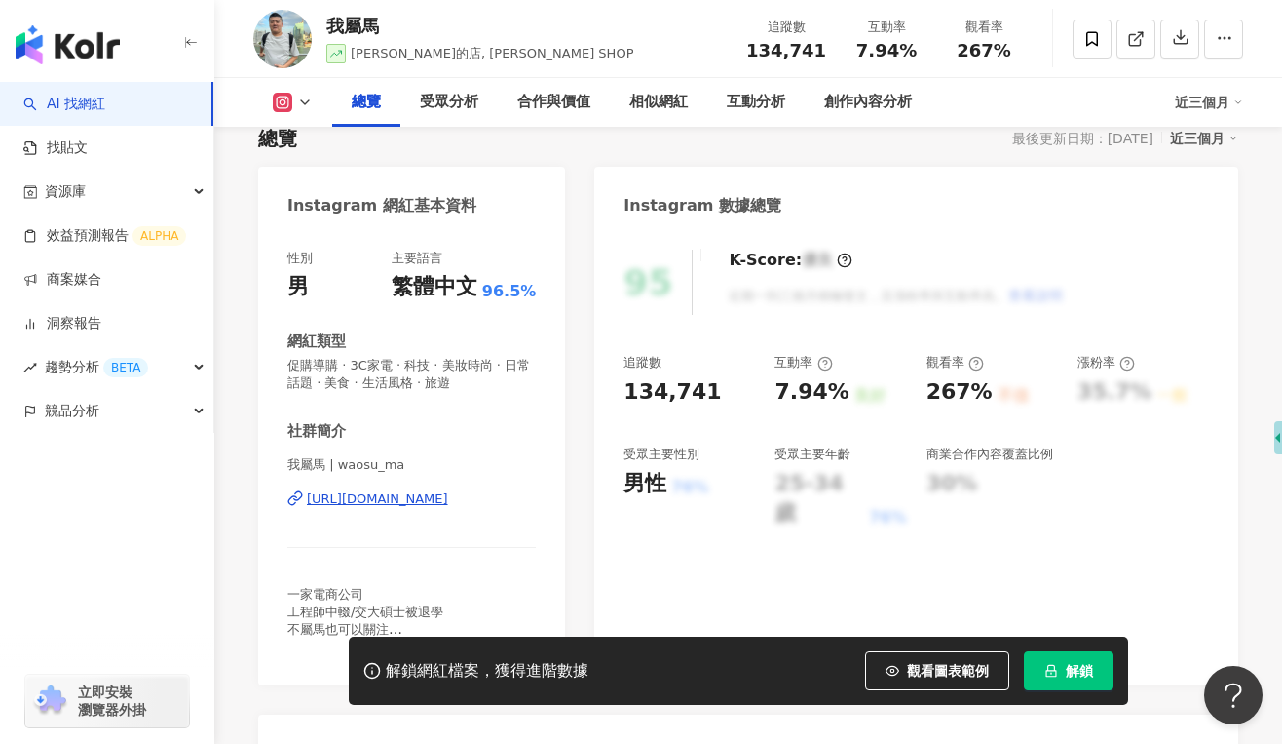
scroll to position [133, 0]
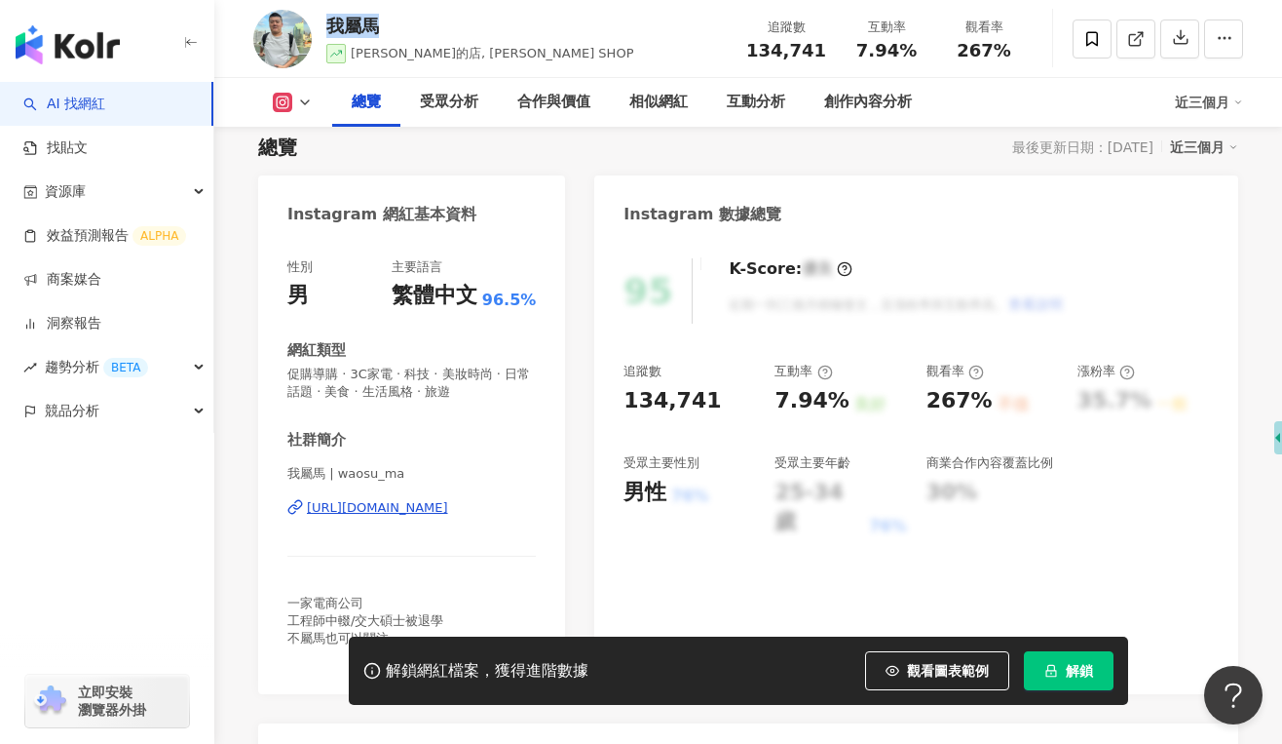
drag, startPoint x: 326, startPoint y: 24, endPoint x: 377, endPoint y: 24, distance: 50.7
click at [377, 24] on div "我屬馬" at bounding box center [479, 26] width 307 height 24
copy div "我屬馬"
